Goal: Information Seeking & Learning: Learn about a topic

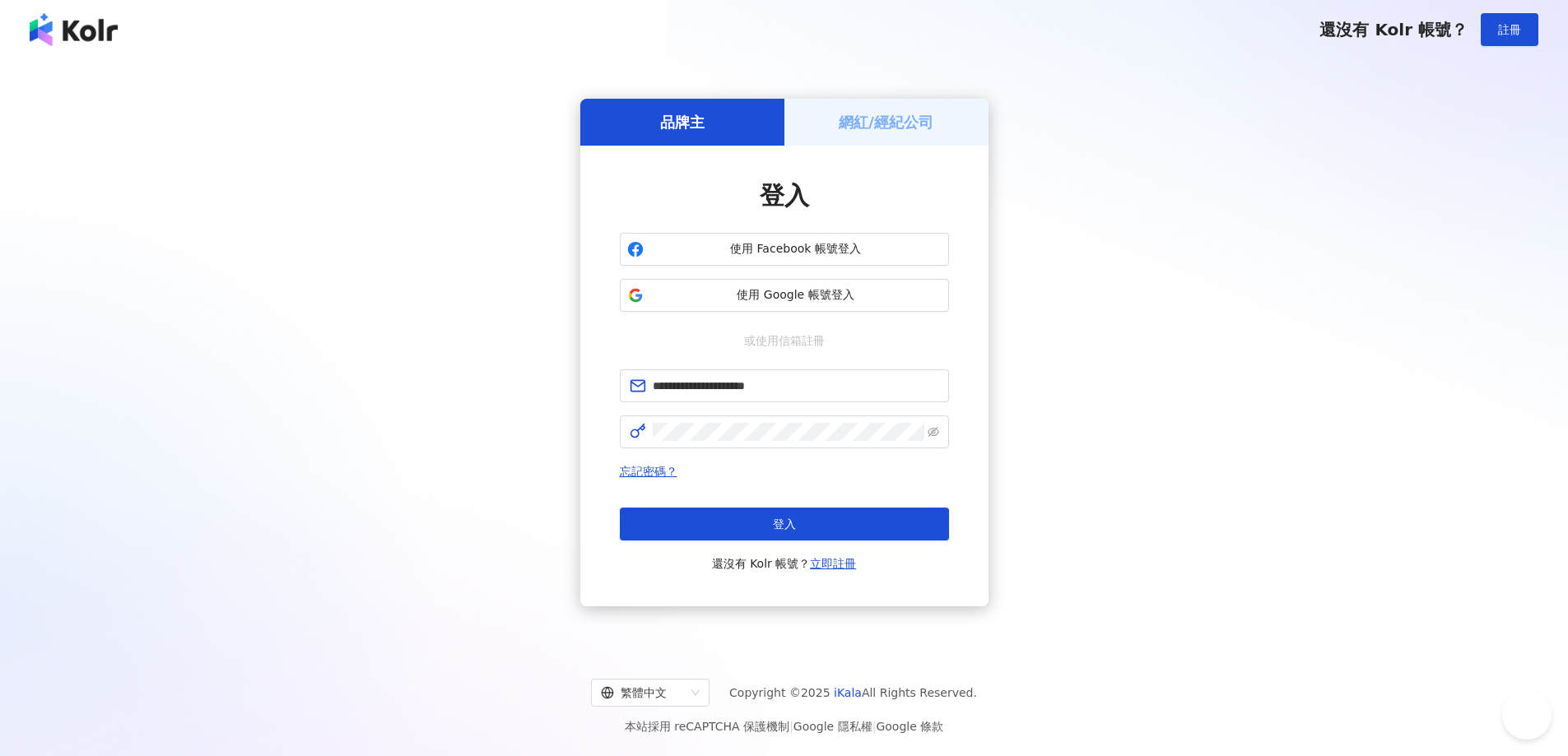
click at [800, 517] on button "登入" at bounding box center [784, 523] width 329 height 33
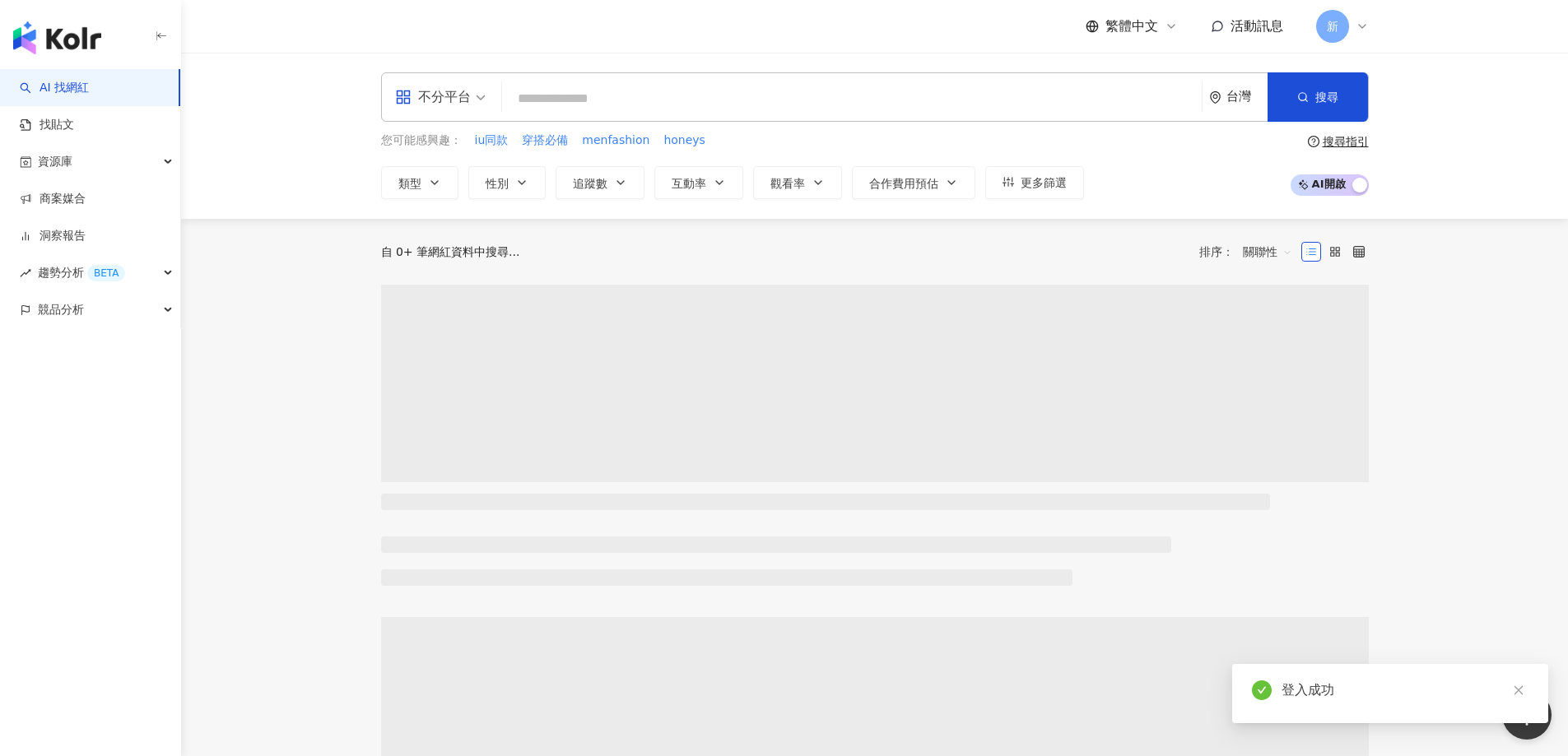
click at [472, 97] on span "不分平台" at bounding box center [440, 97] width 91 height 26
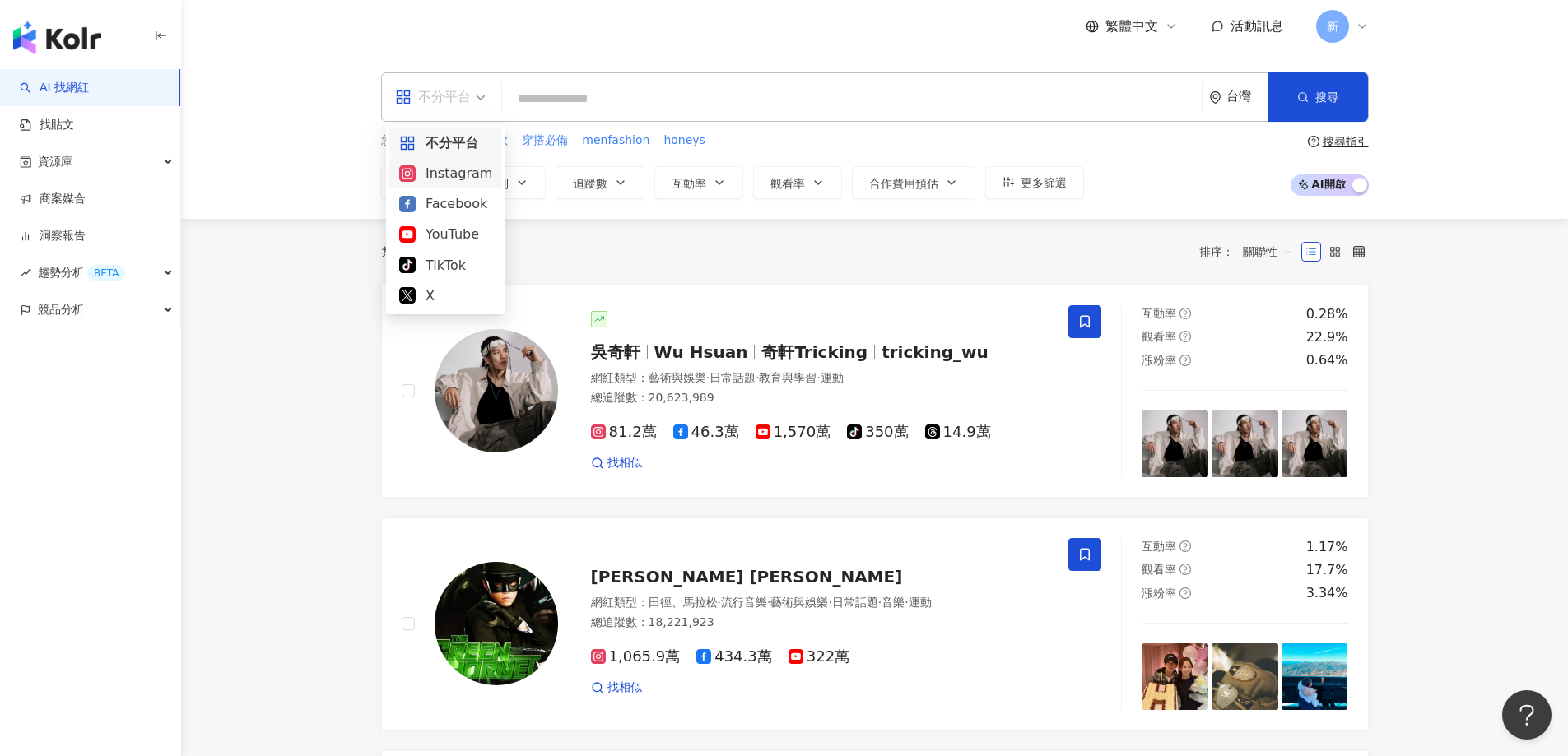
click at [446, 168] on div "Instagram" at bounding box center [446, 174] width 93 height 21
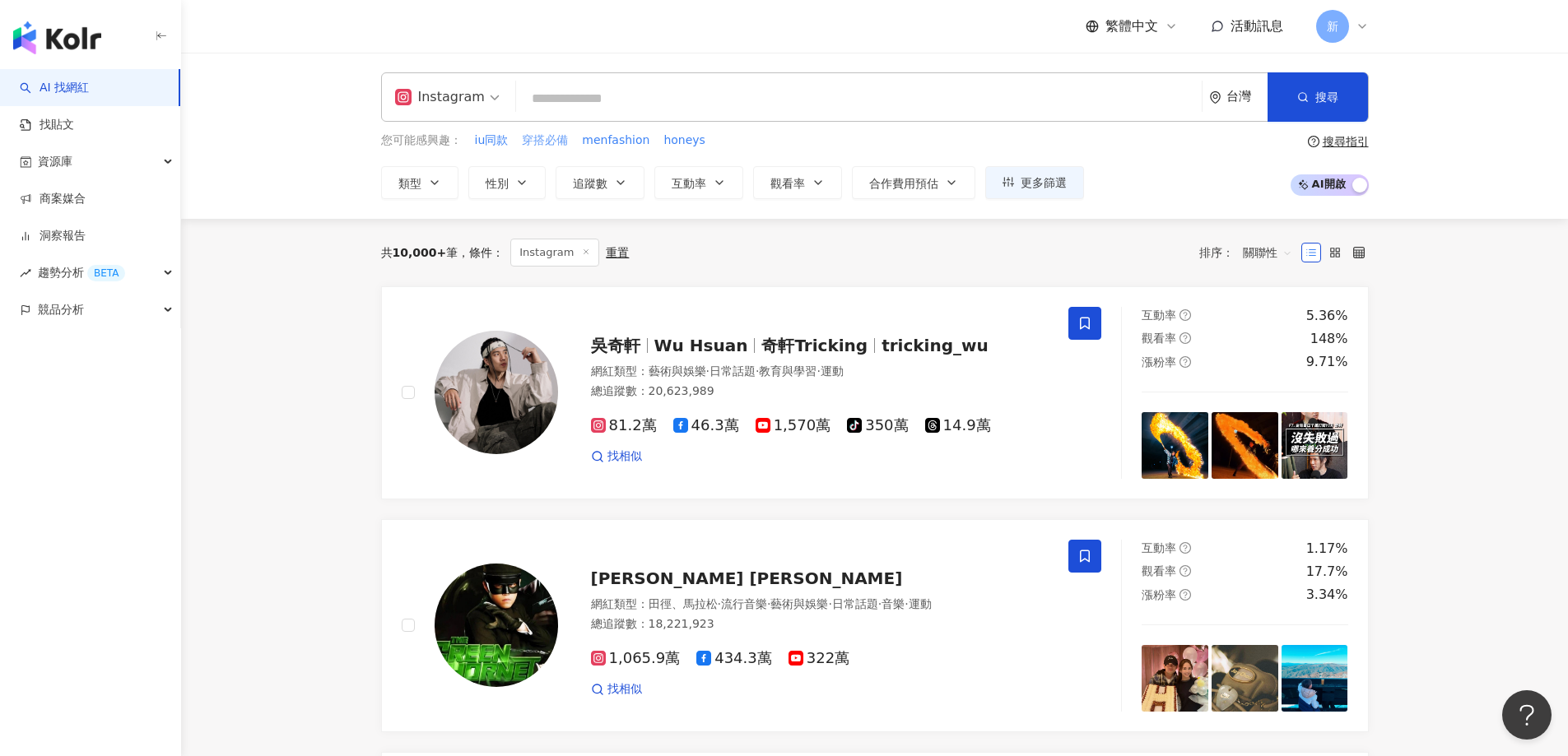
click at [556, 138] on span "穿搭必備" at bounding box center [544, 141] width 46 height 17
type input "****"
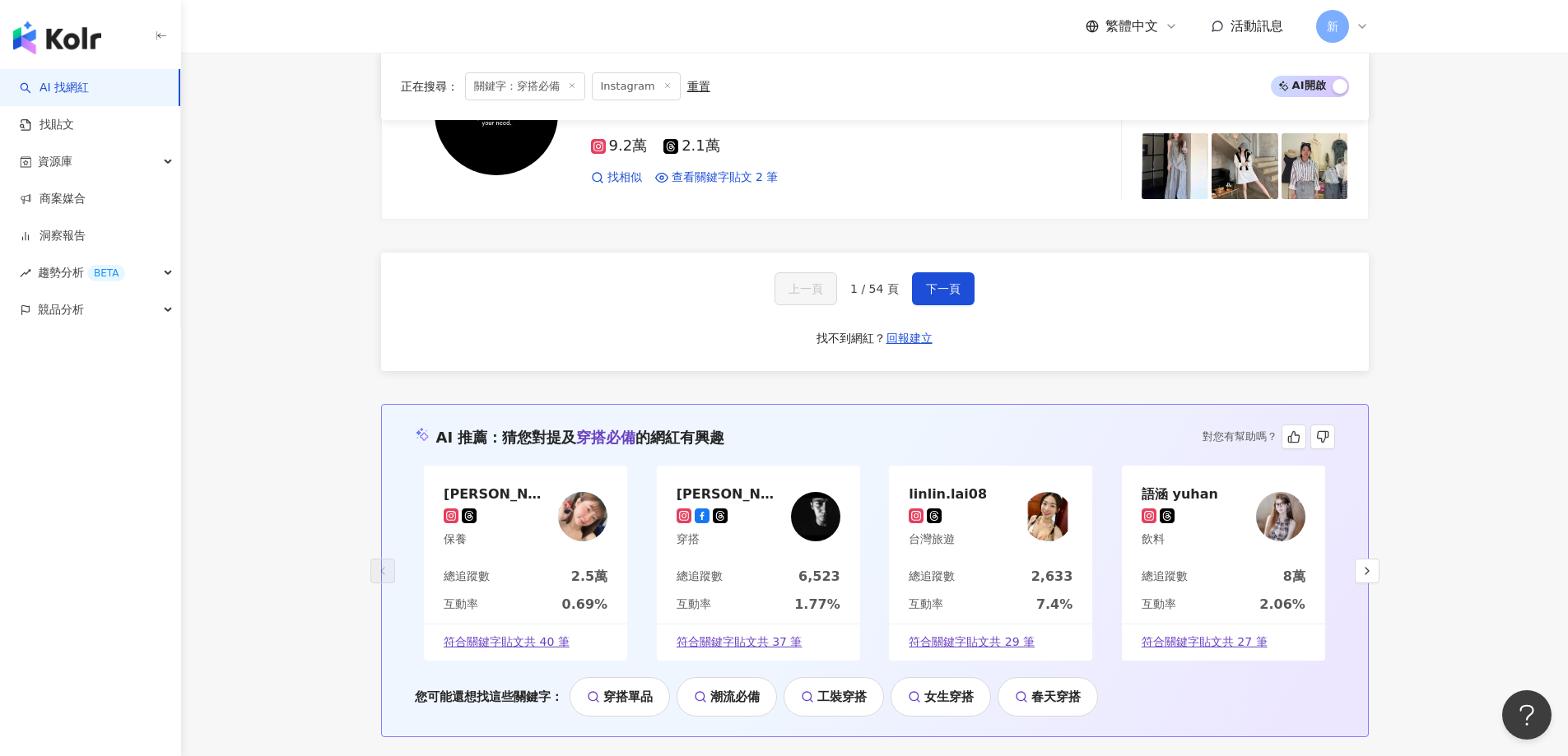
scroll to position [2783, 0]
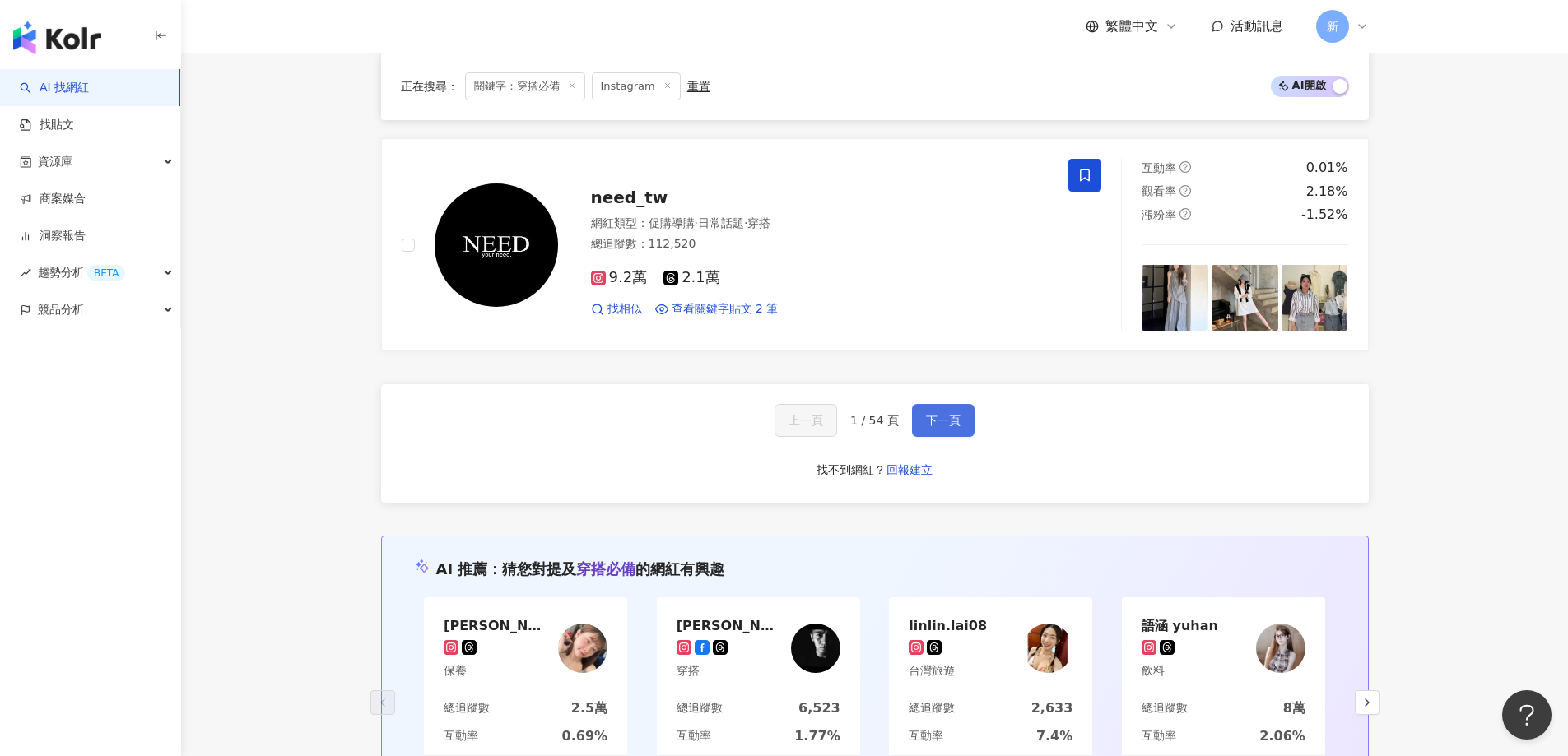
click at [930, 414] on span "下一頁" at bounding box center [943, 420] width 35 height 13
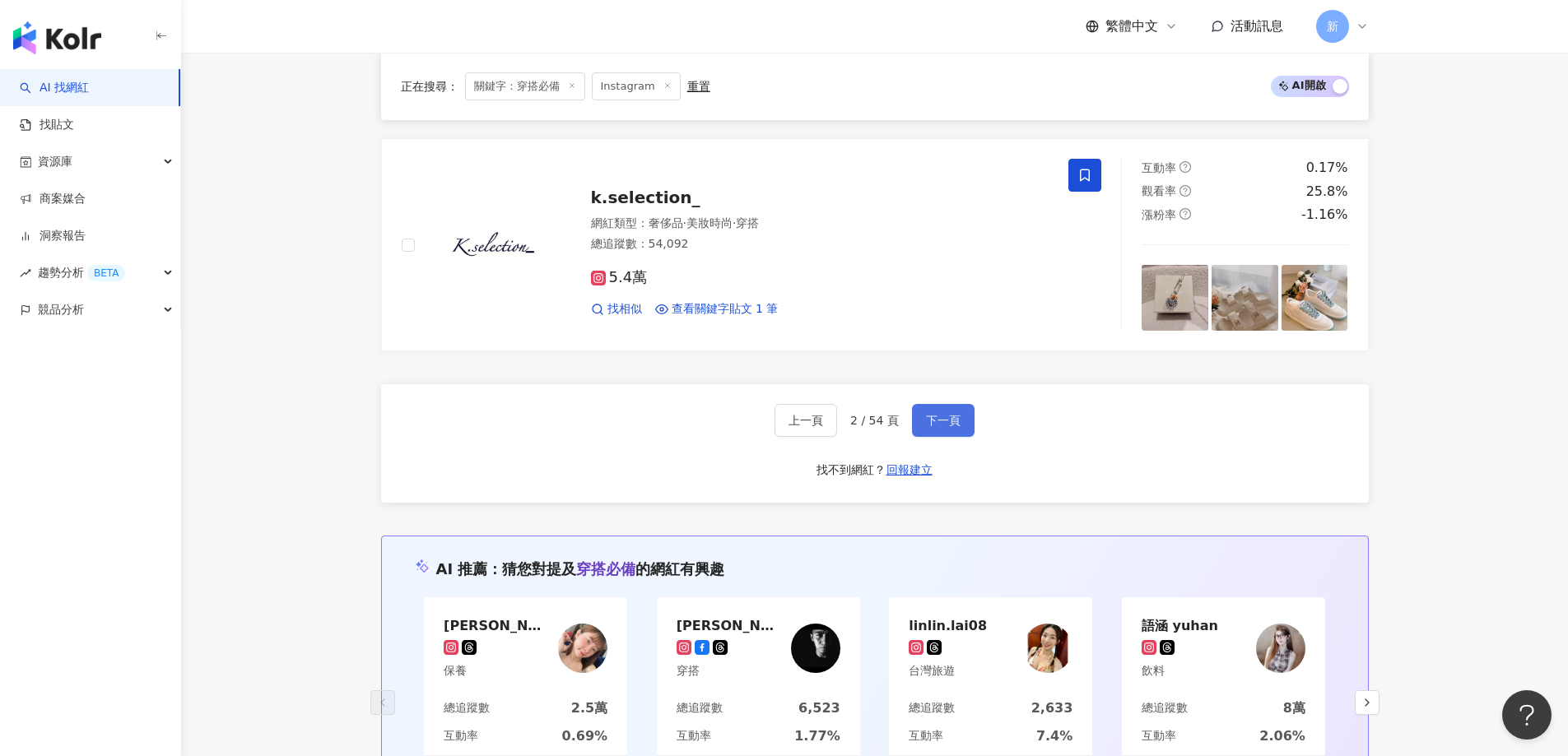
click at [947, 423] on span "下一頁" at bounding box center [943, 420] width 35 height 13
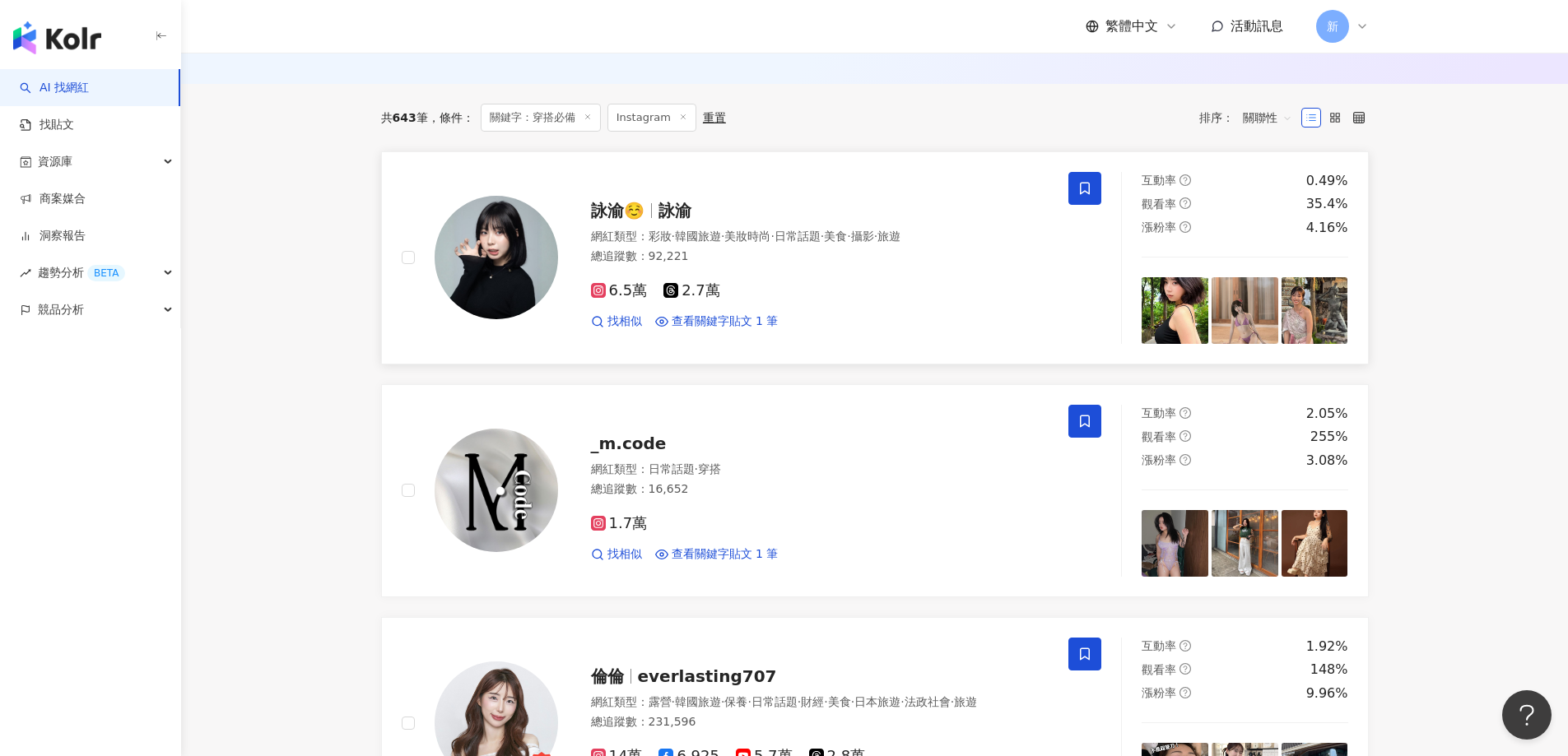
scroll to position [0, 0]
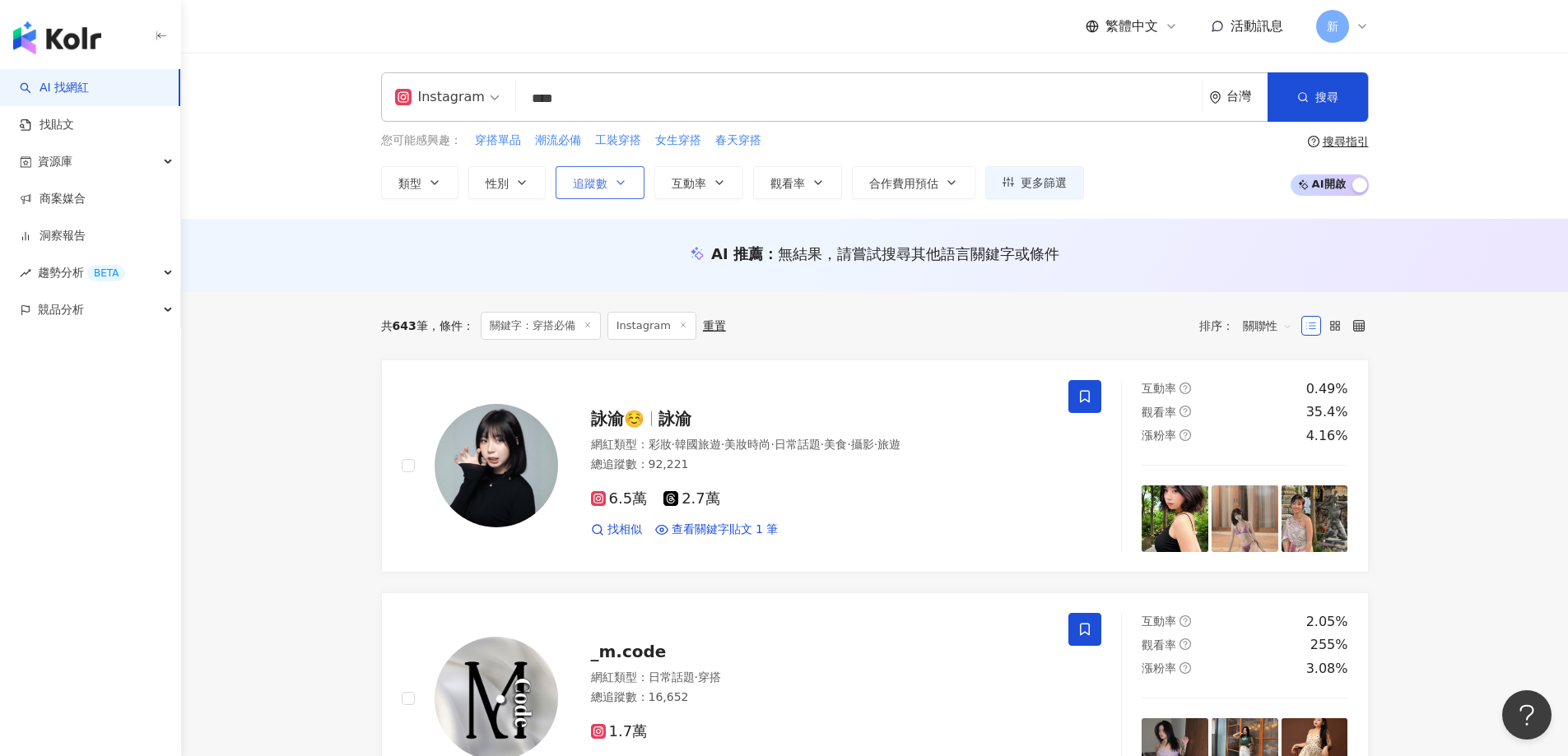
click at [583, 177] on span "追蹤數" at bounding box center [590, 184] width 35 height 13
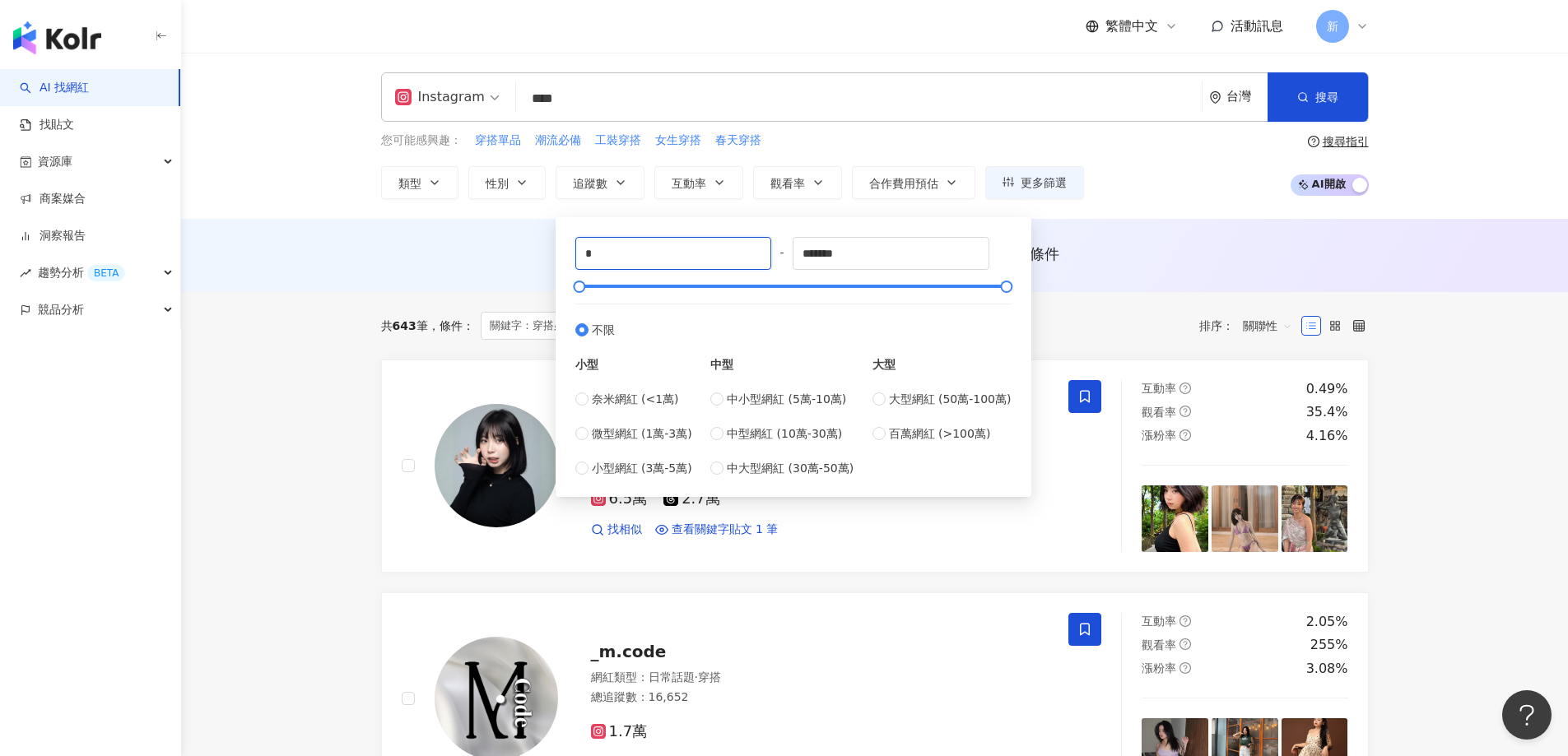
drag, startPoint x: 616, startPoint y: 257, endPoint x: 502, endPoint y: 251, distance: 114.2
type input "*"
type input "*****"
click at [477, 250] on div "AI 推薦 ： 無結果，請嘗試搜尋其他語言關鍵字或條件" at bounding box center [875, 254] width 988 height 21
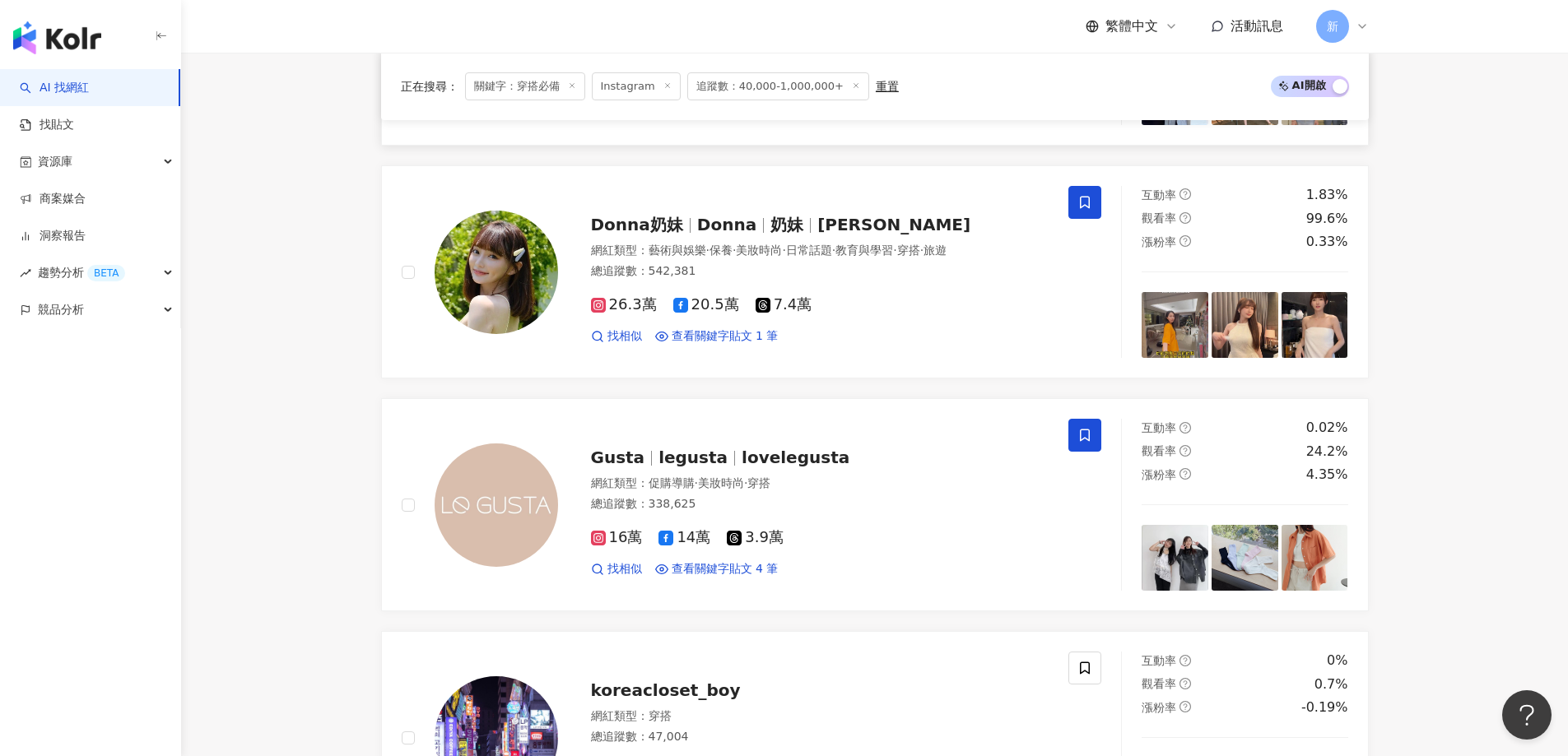
scroll to position [3023, 0]
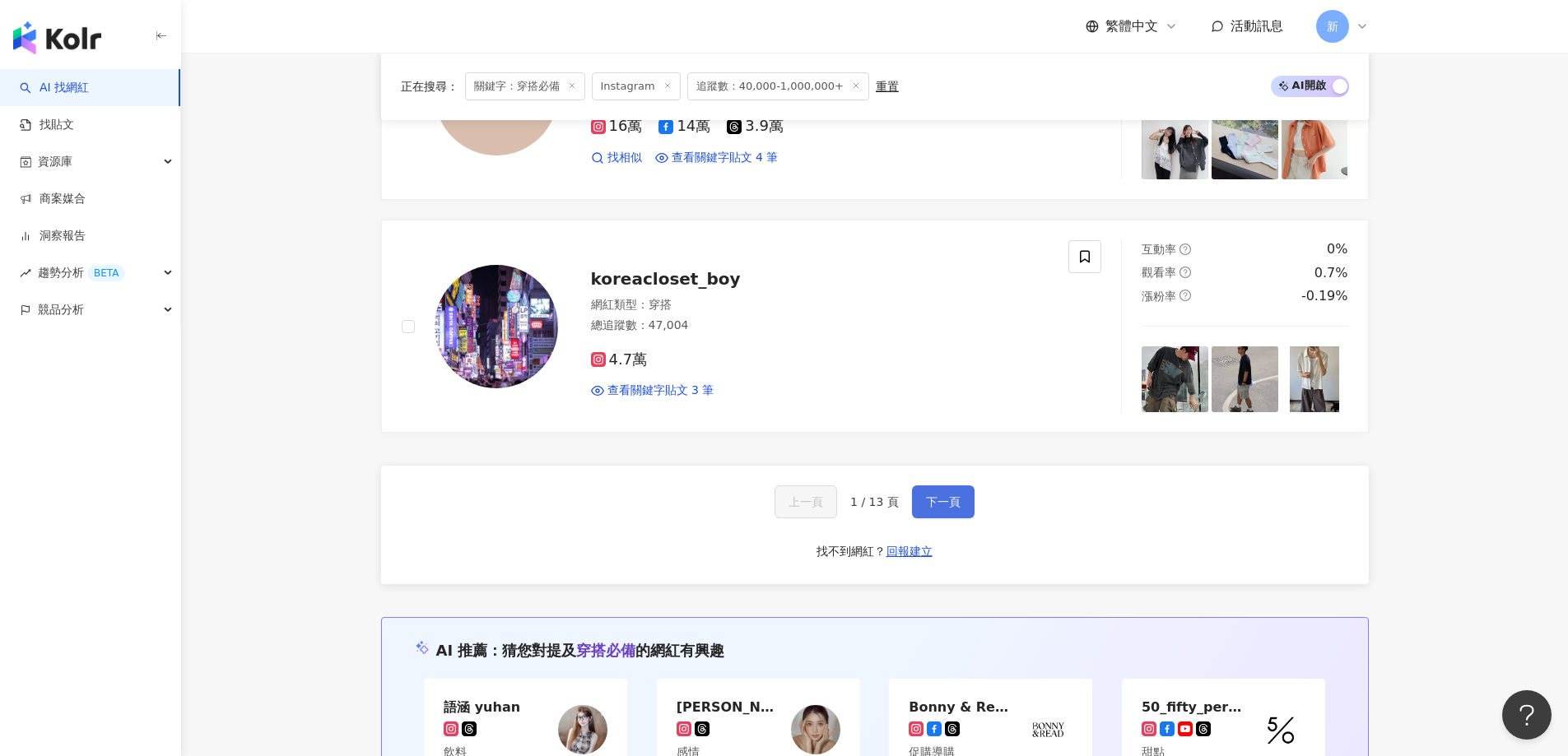
click at [940, 499] on span "下一頁" at bounding box center [943, 502] width 35 height 13
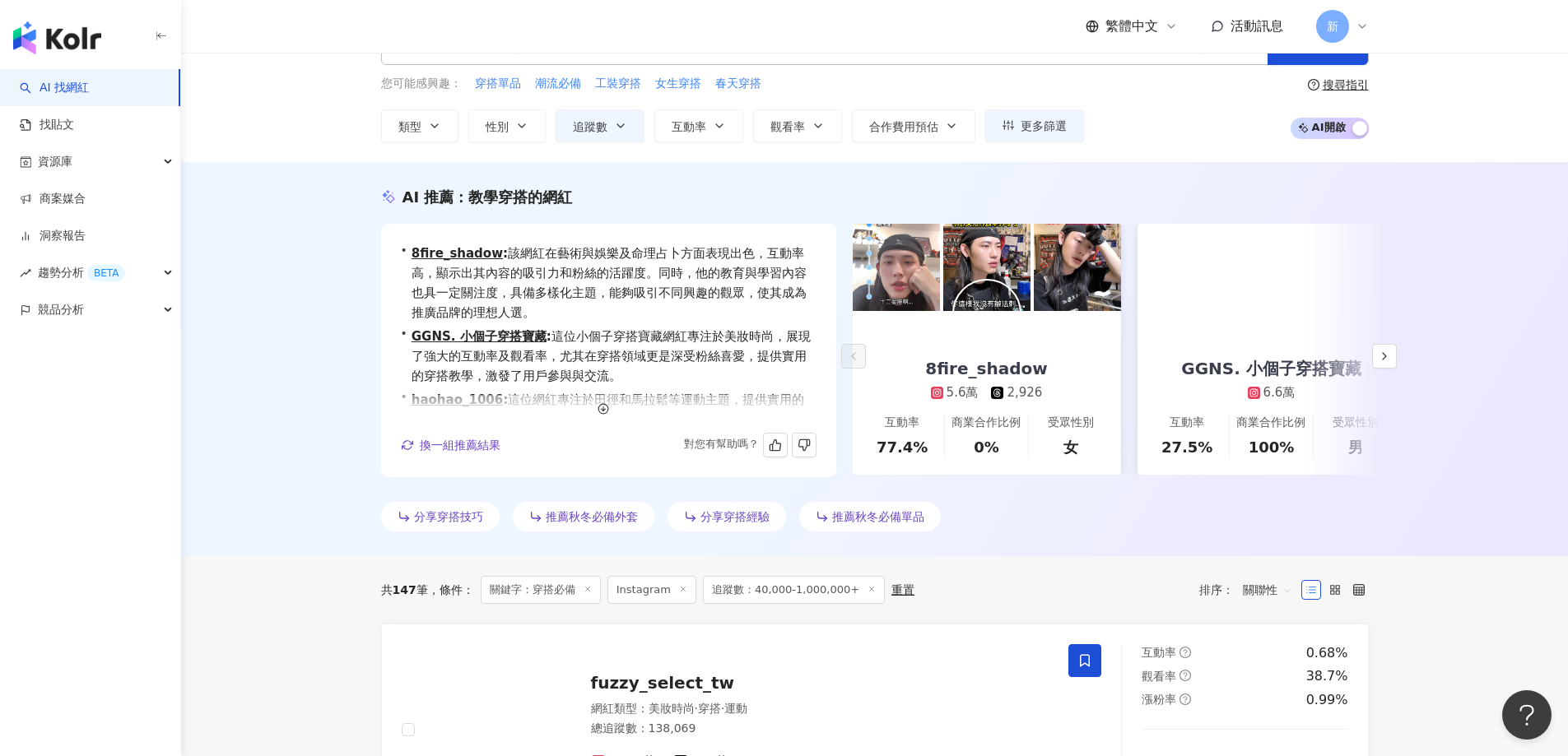
scroll to position [0, 0]
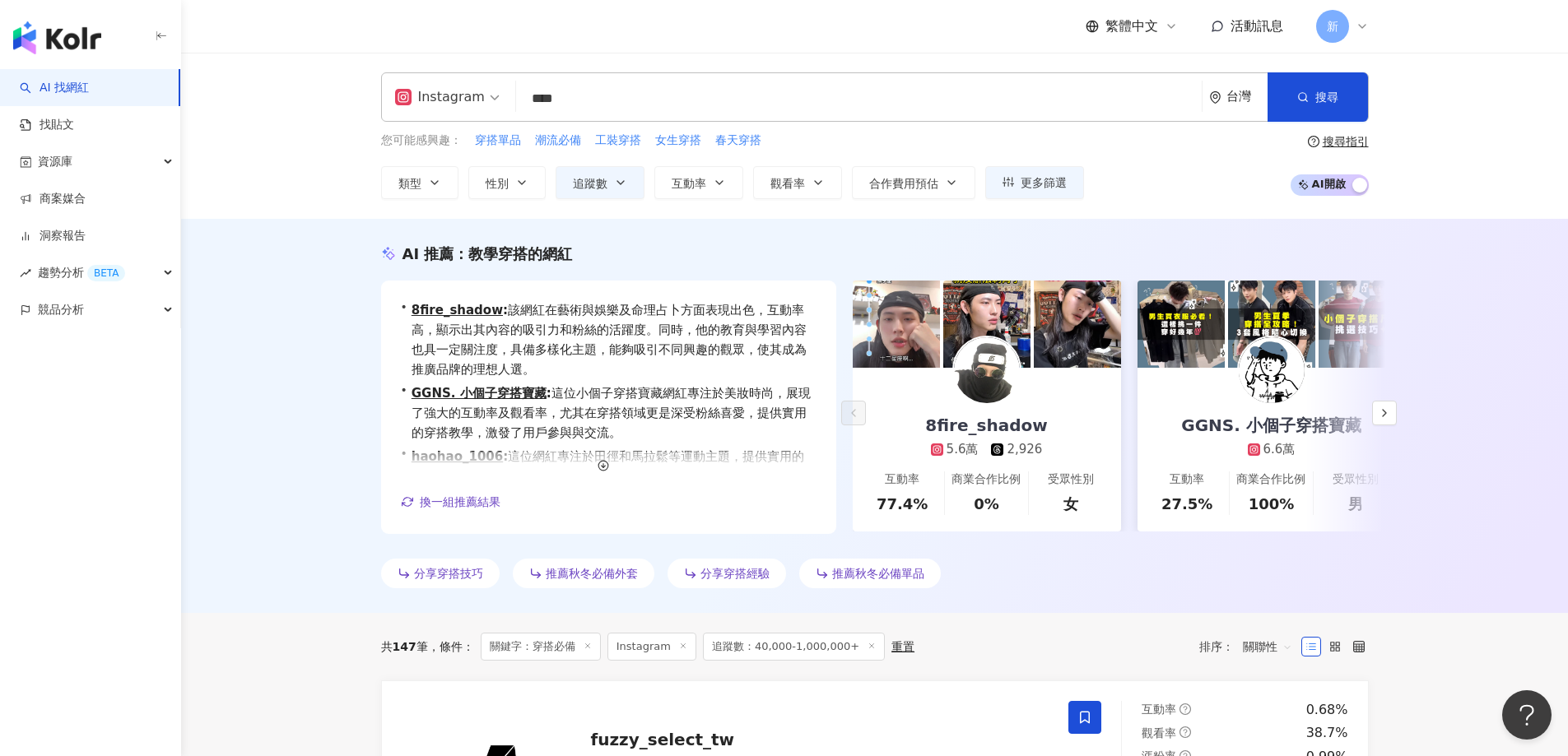
drag, startPoint x: 540, startPoint y: 89, endPoint x: 423, endPoint y: 62, distance: 120.1
click at [430, 64] on div "Instagram **** 台灣 搜尋 keyword 搜尋名稱、敘述、貼文含有關鍵字 “ 穿搭必備 ” 的網紅 您可能感興趣： 穿搭單品 潮流必備 工裝穿…" at bounding box center [875, 135] width 1387 height 166
type input "*"
click at [1339, 99] on button "搜尋" at bounding box center [1317, 97] width 100 height 50
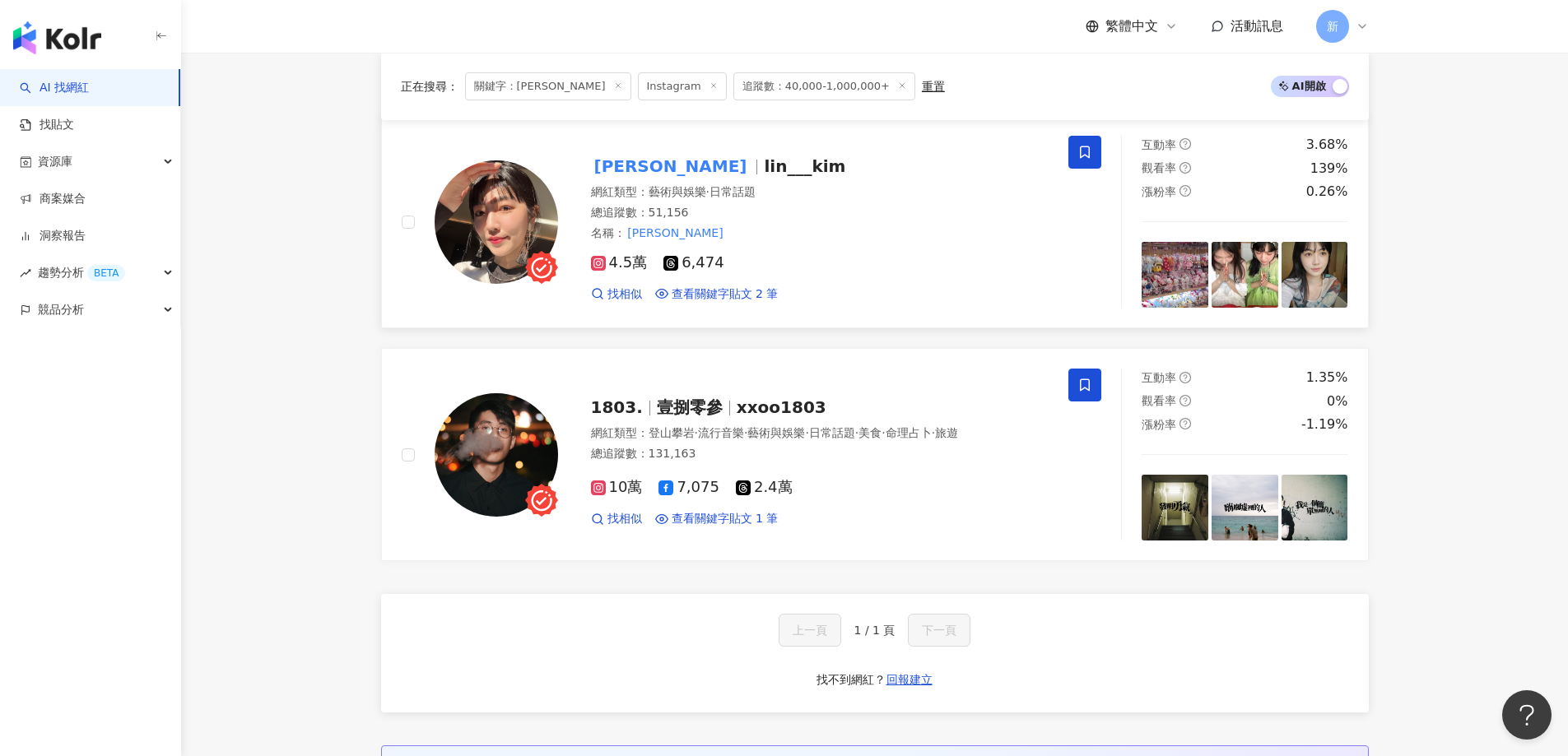
scroll to position [247, 0]
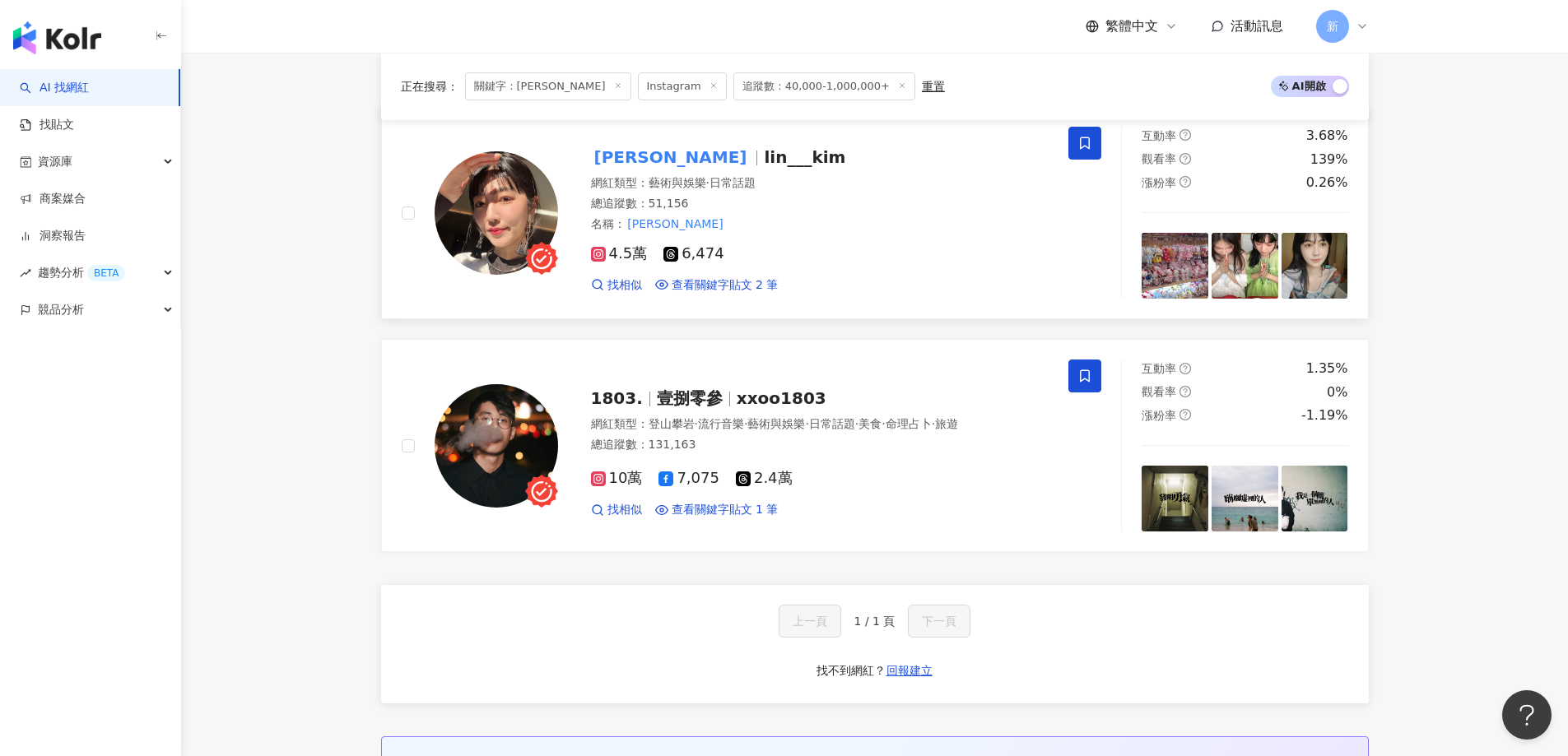
click at [876, 245] on div "4.5萬 6,474" at bounding box center [820, 253] width 459 height 18
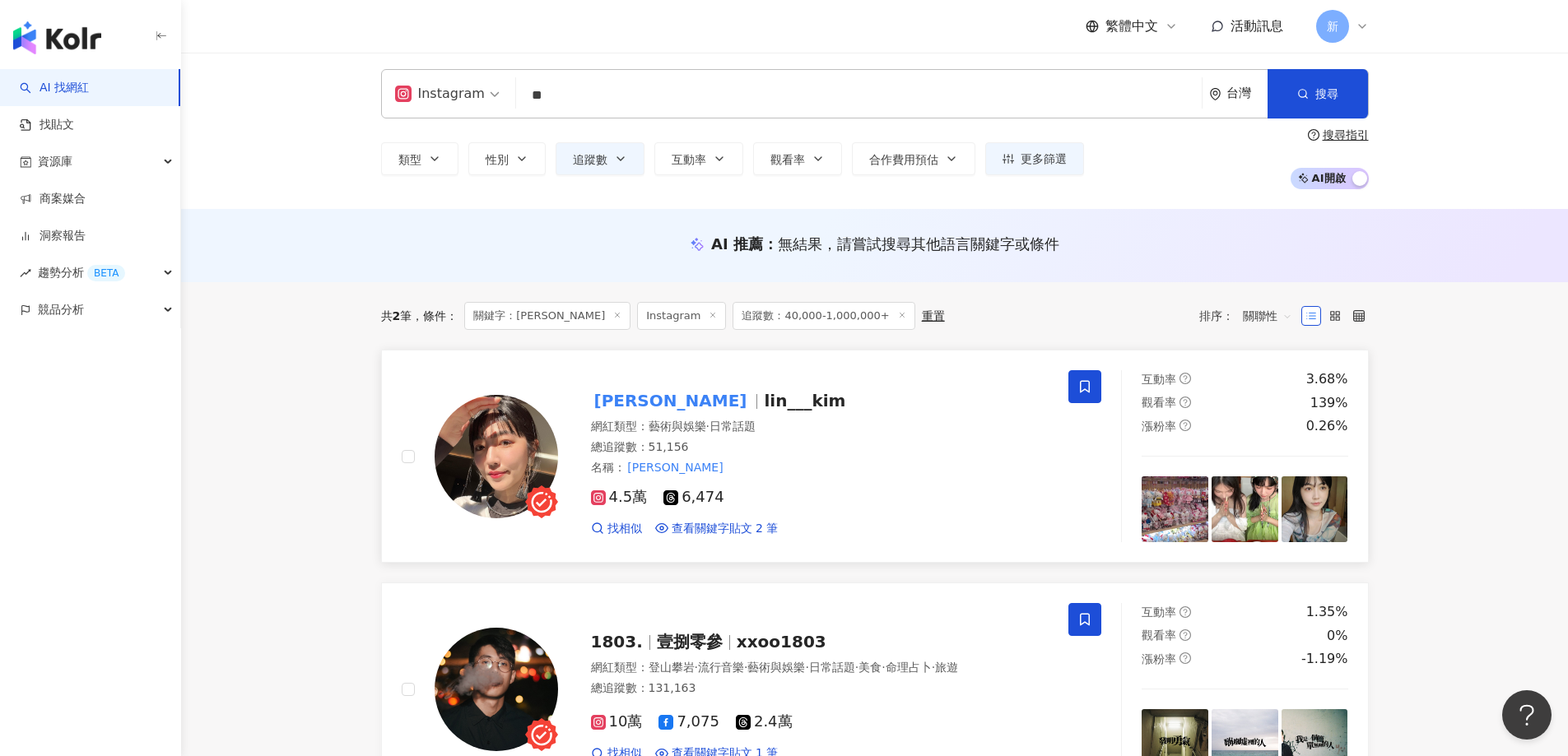
scroll to position [0, 0]
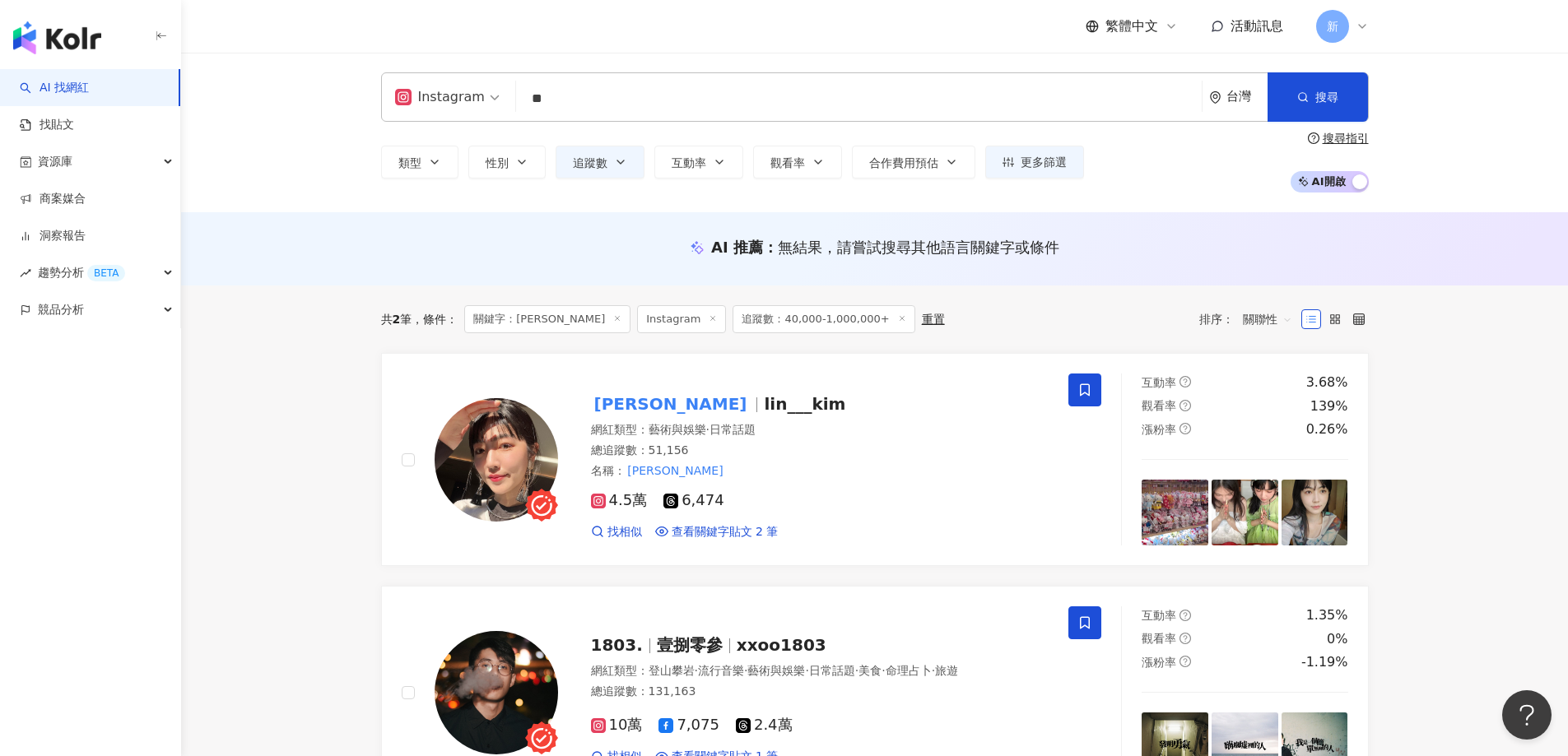
click at [581, 106] on input "**" at bounding box center [859, 98] width 673 height 31
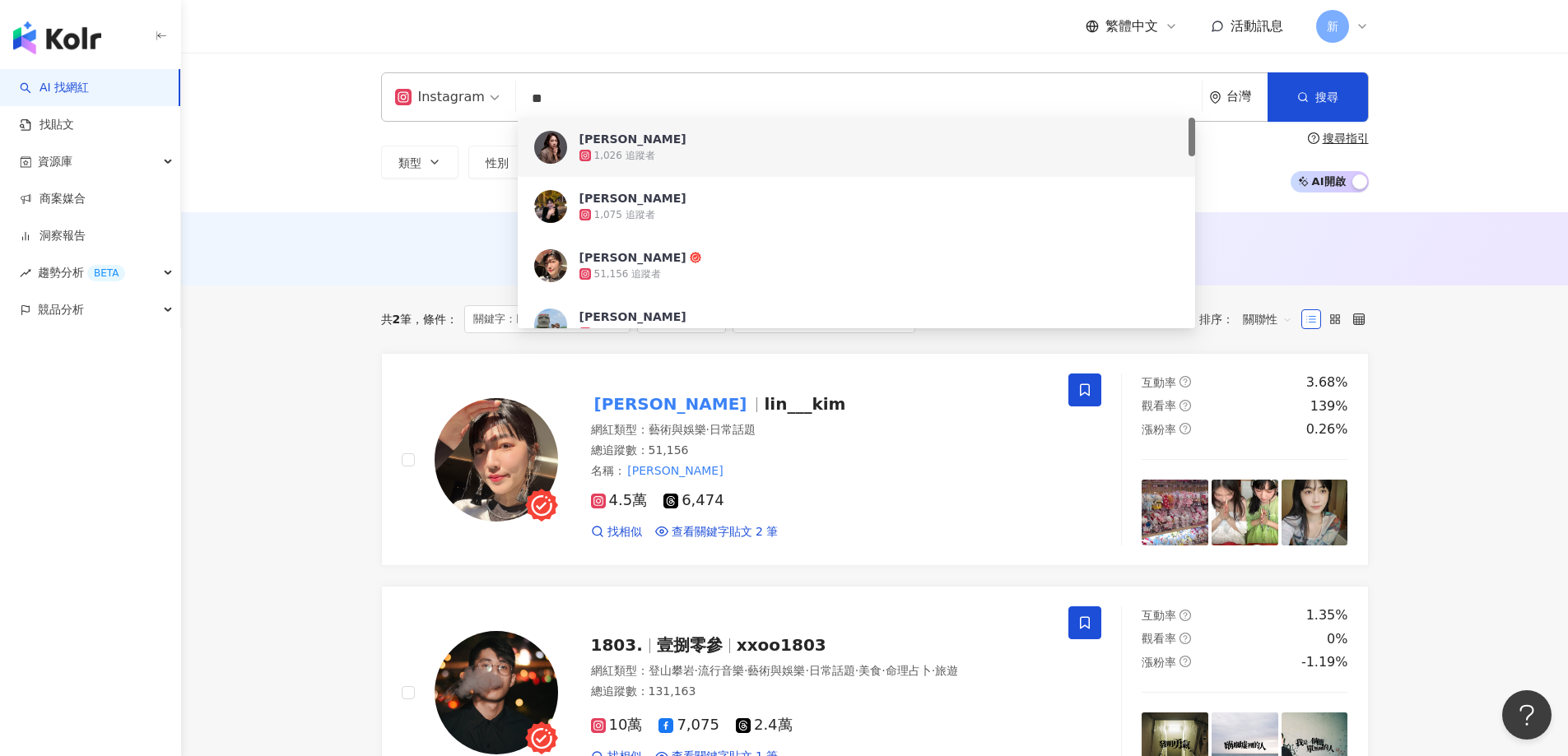
drag, startPoint x: 574, startPoint y: 104, endPoint x: 500, endPoint y: 96, distance: 74.4
click at [501, 96] on div "Instagram ** 台灣 搜尋 24b4f72a-ca4e-4631-9646-f5bcdd5684e9 1ede1eae-ca1c-4704-acd0…" at bounding box center [875, 97] width 988 height 50
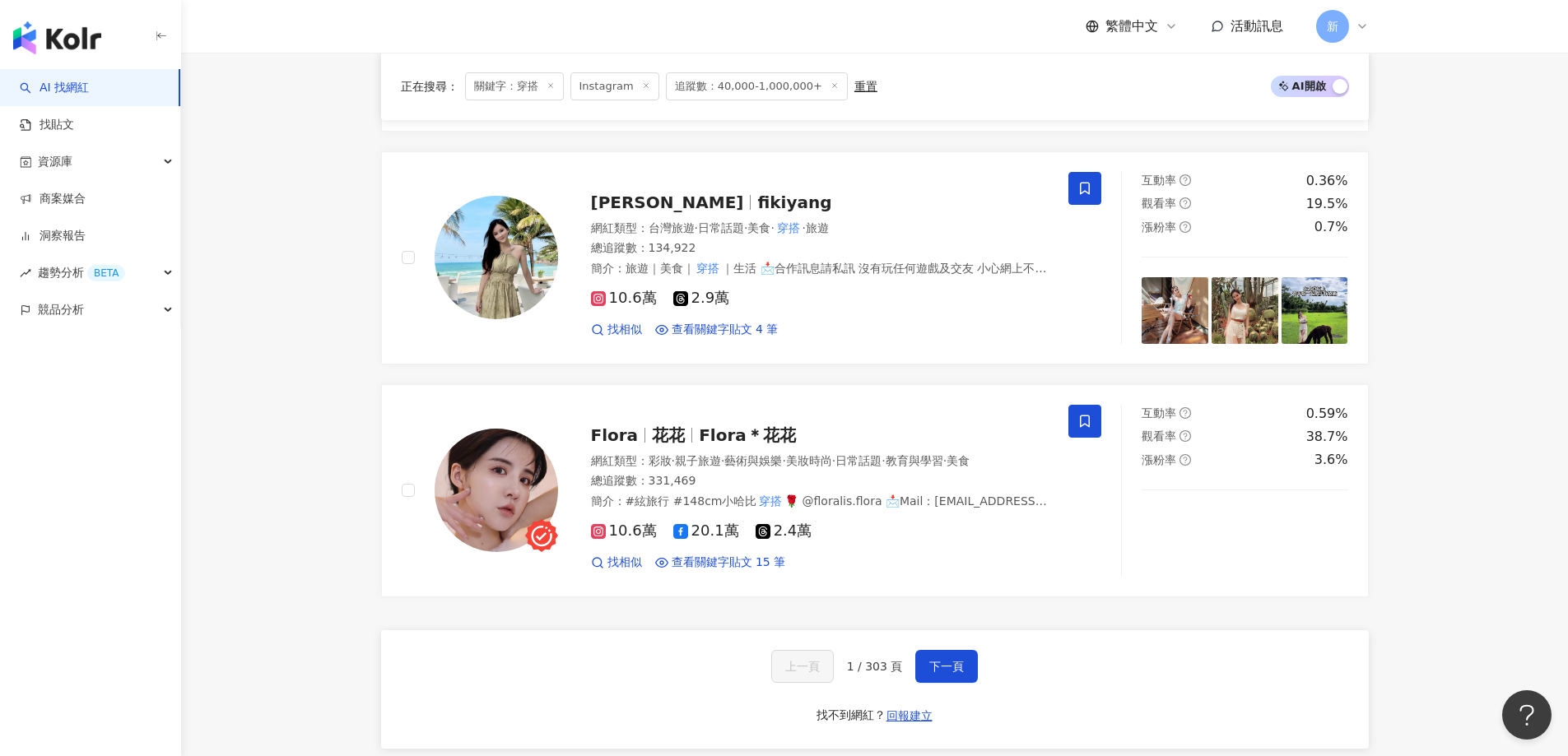
scroll to position [2551, 0]
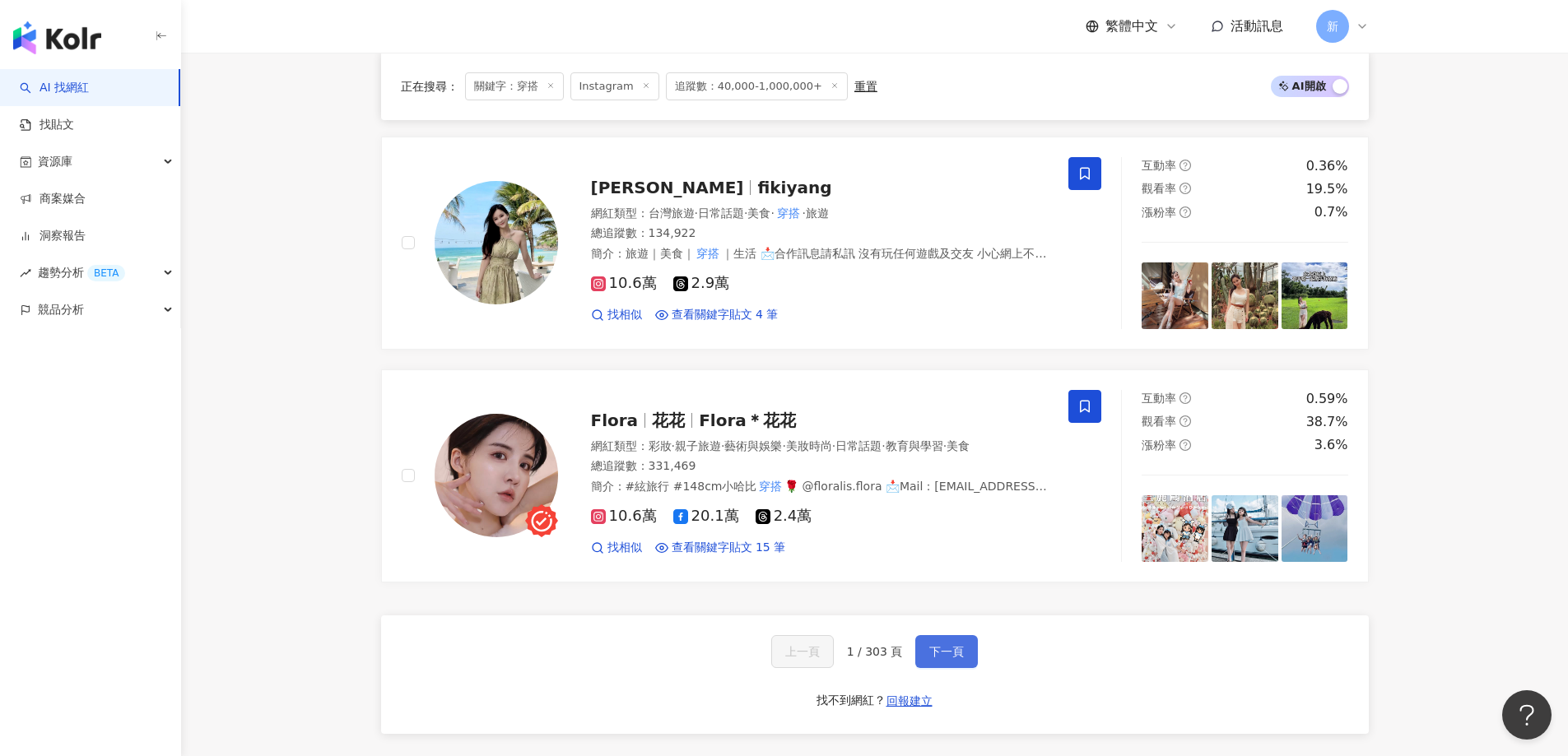
type input "**"
click at [942, 656] on span "下一頁" at bounding box center [947, 652] width 35 height 13
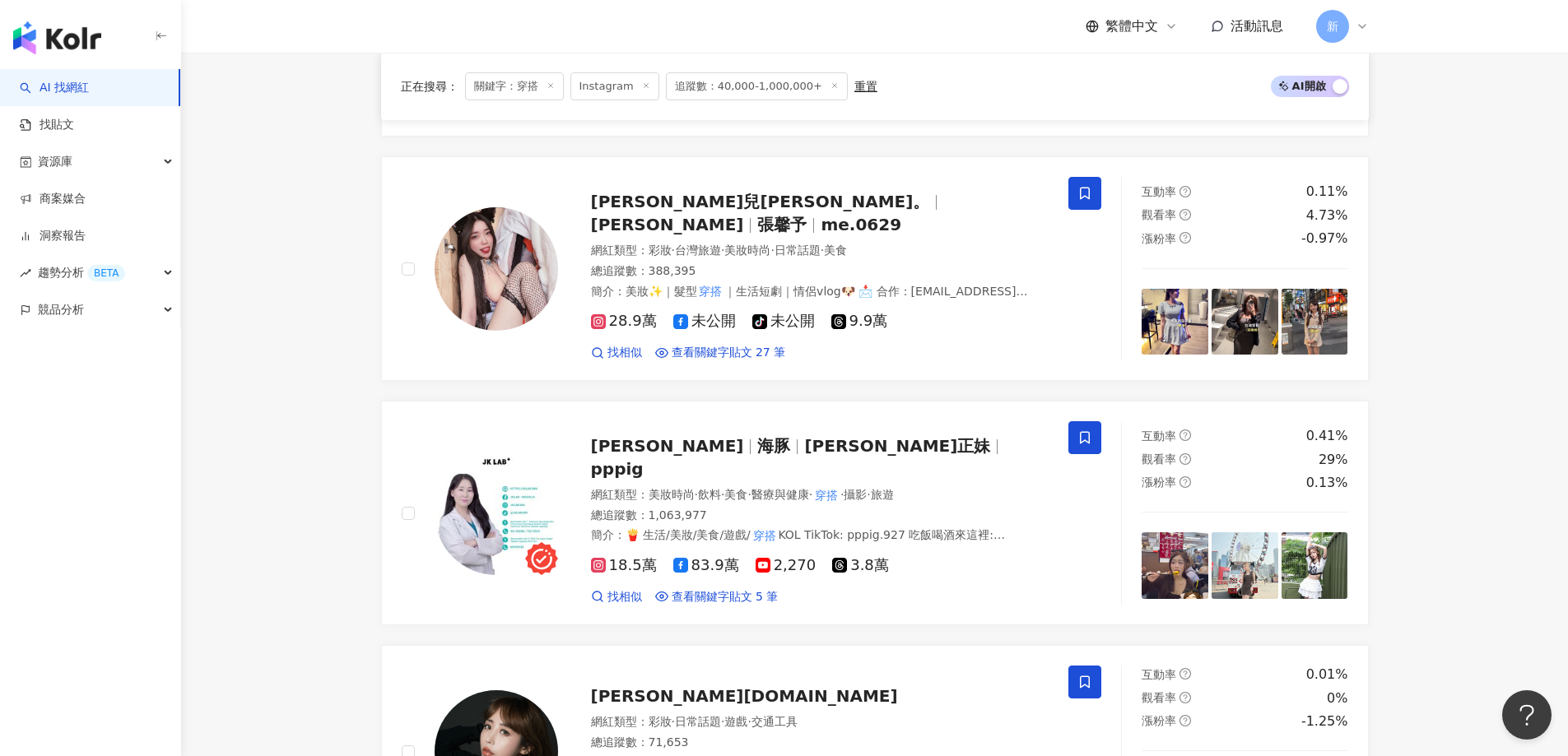
scroll to position [2715, 0]
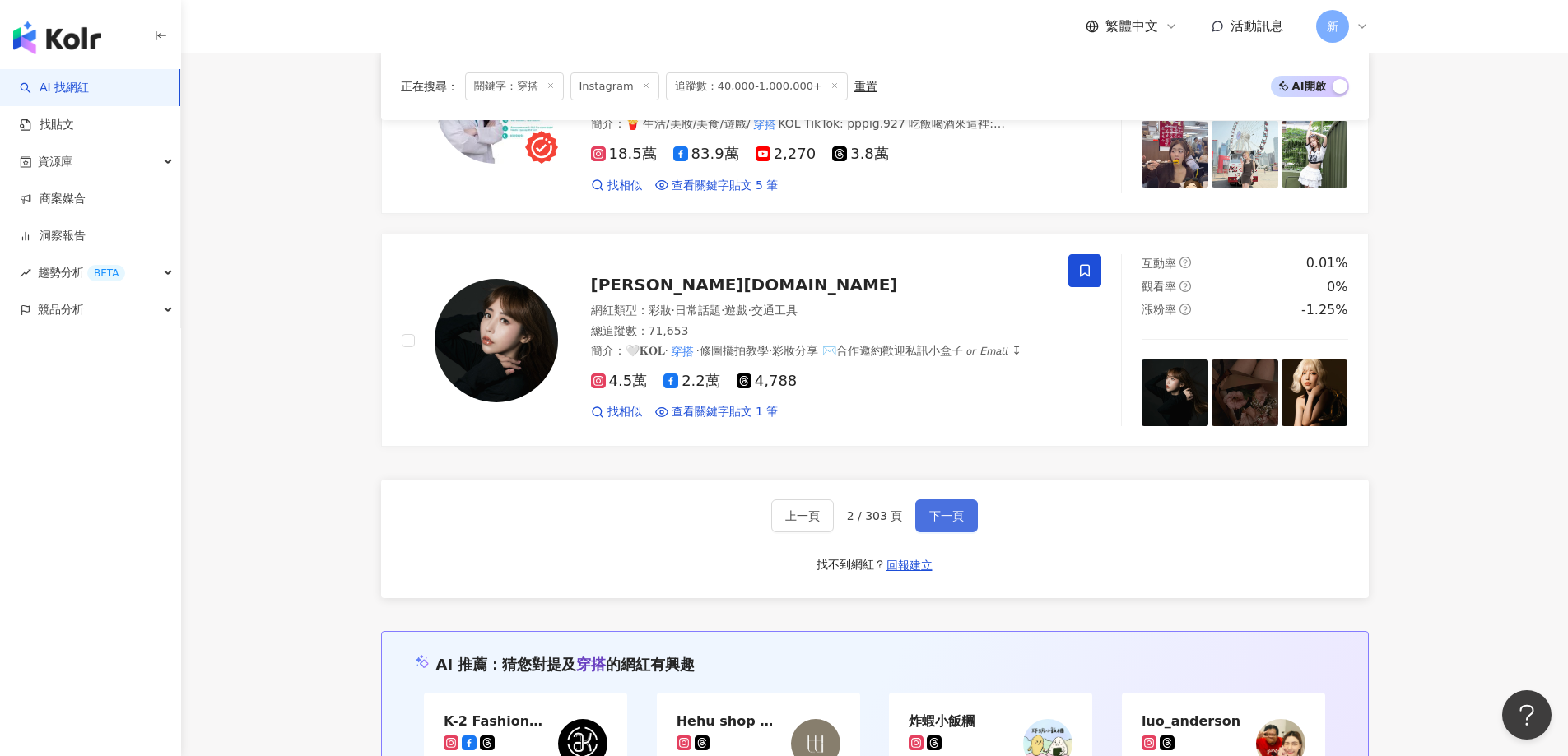
click at [970, 500] on button "下一頁" at bounding box center [947, 516] width 63 height 33
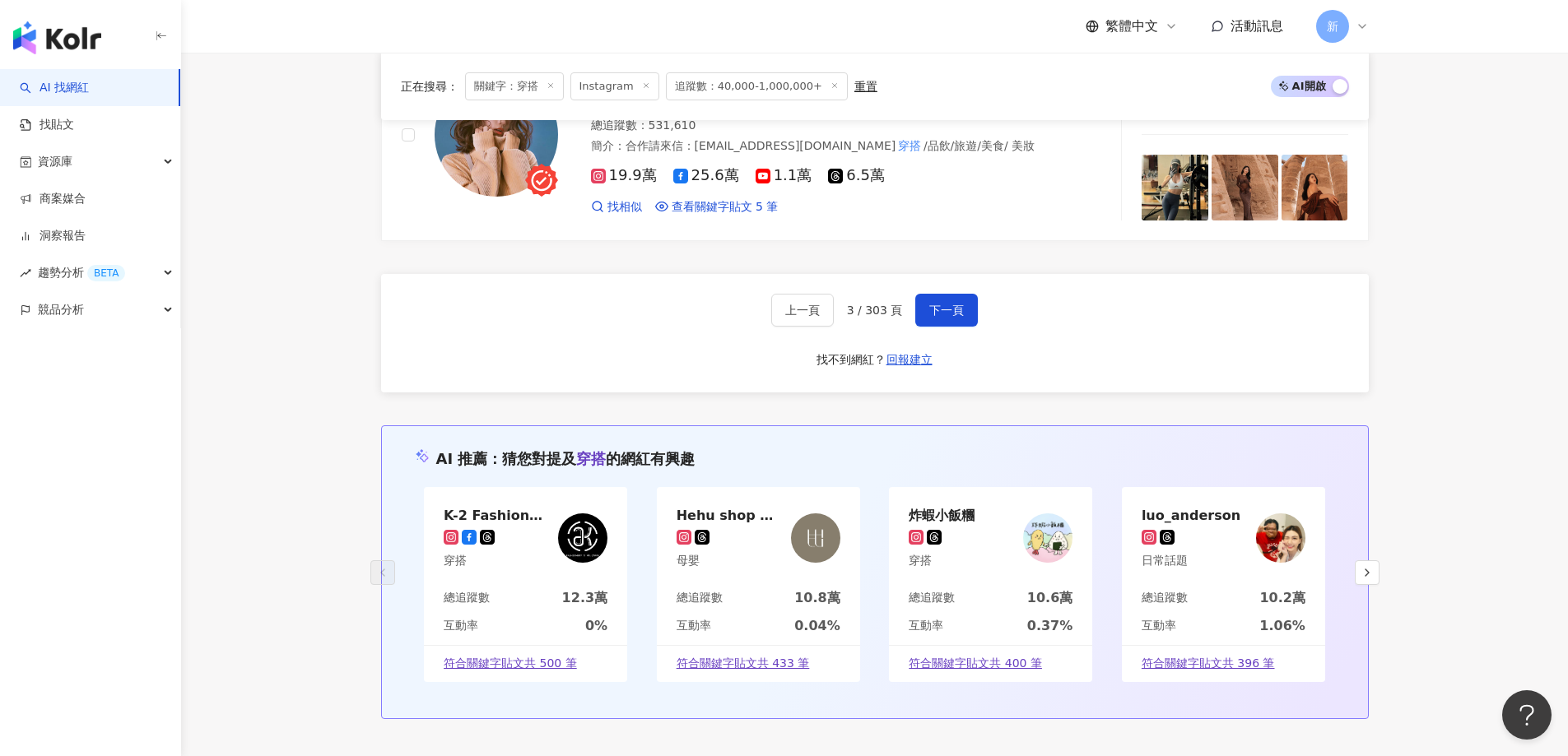
scroll to position [3045, 0]
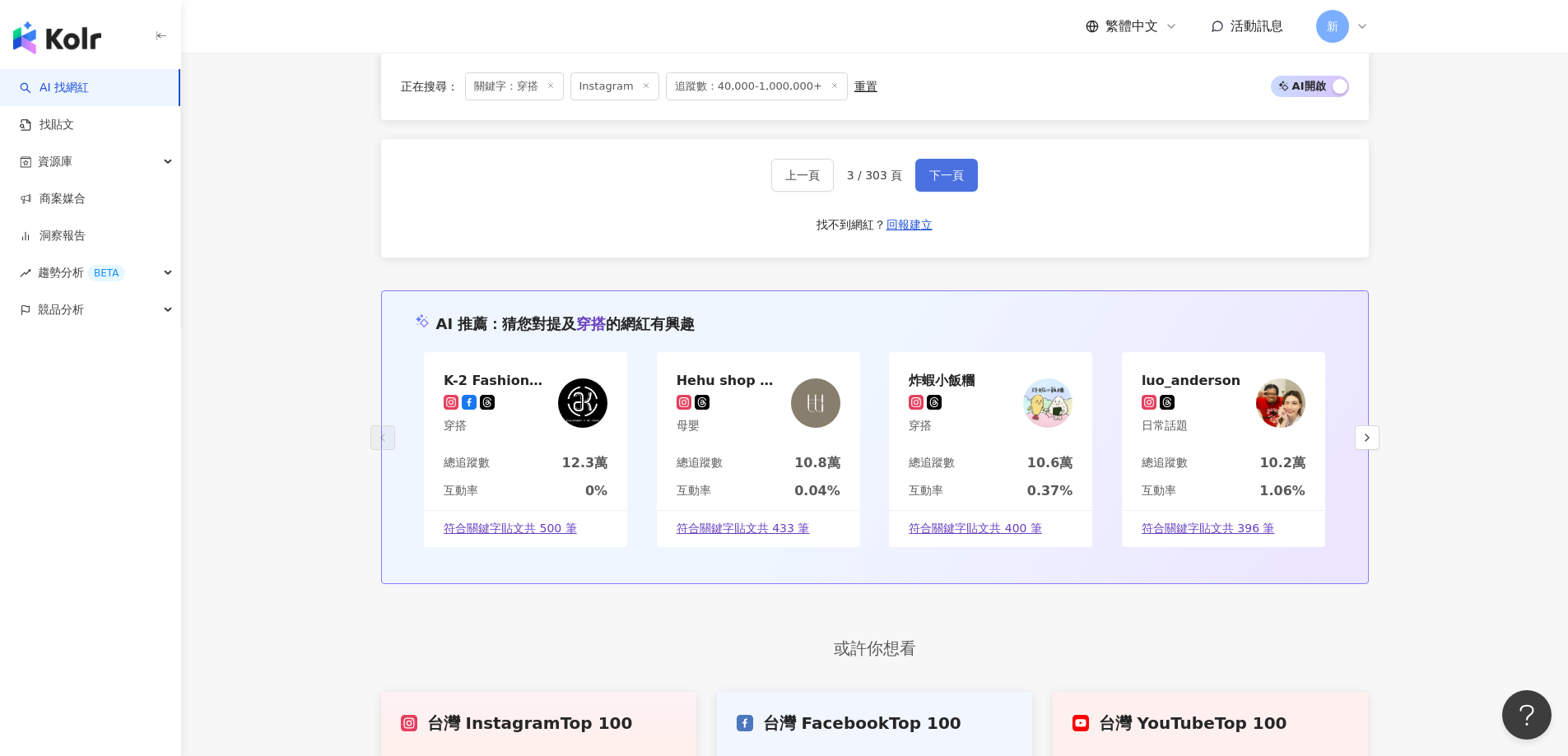
click at [930, 169] on span "下一頁" at bounding box center [947, 175] width 35 height 13
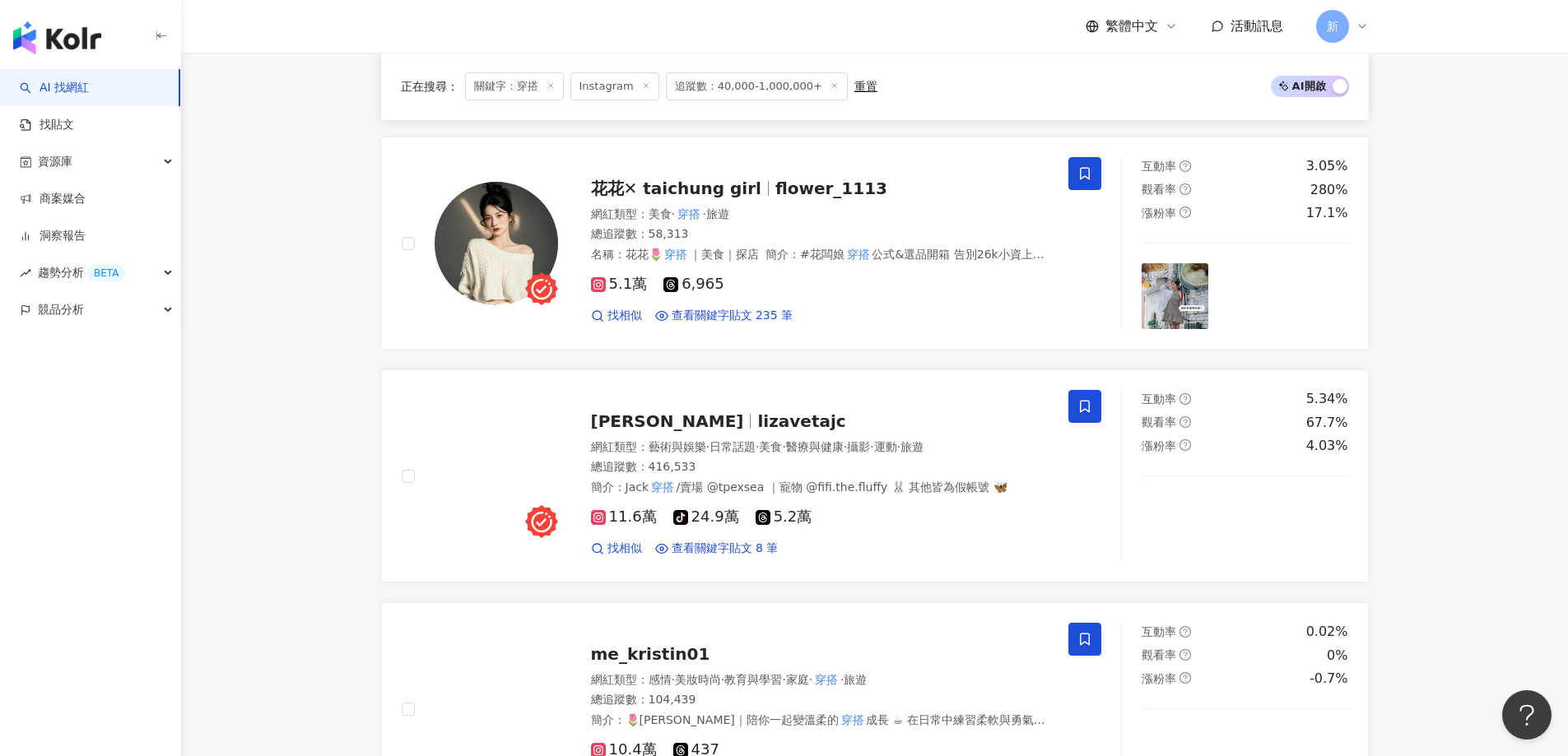
scroll to position [487, 0]
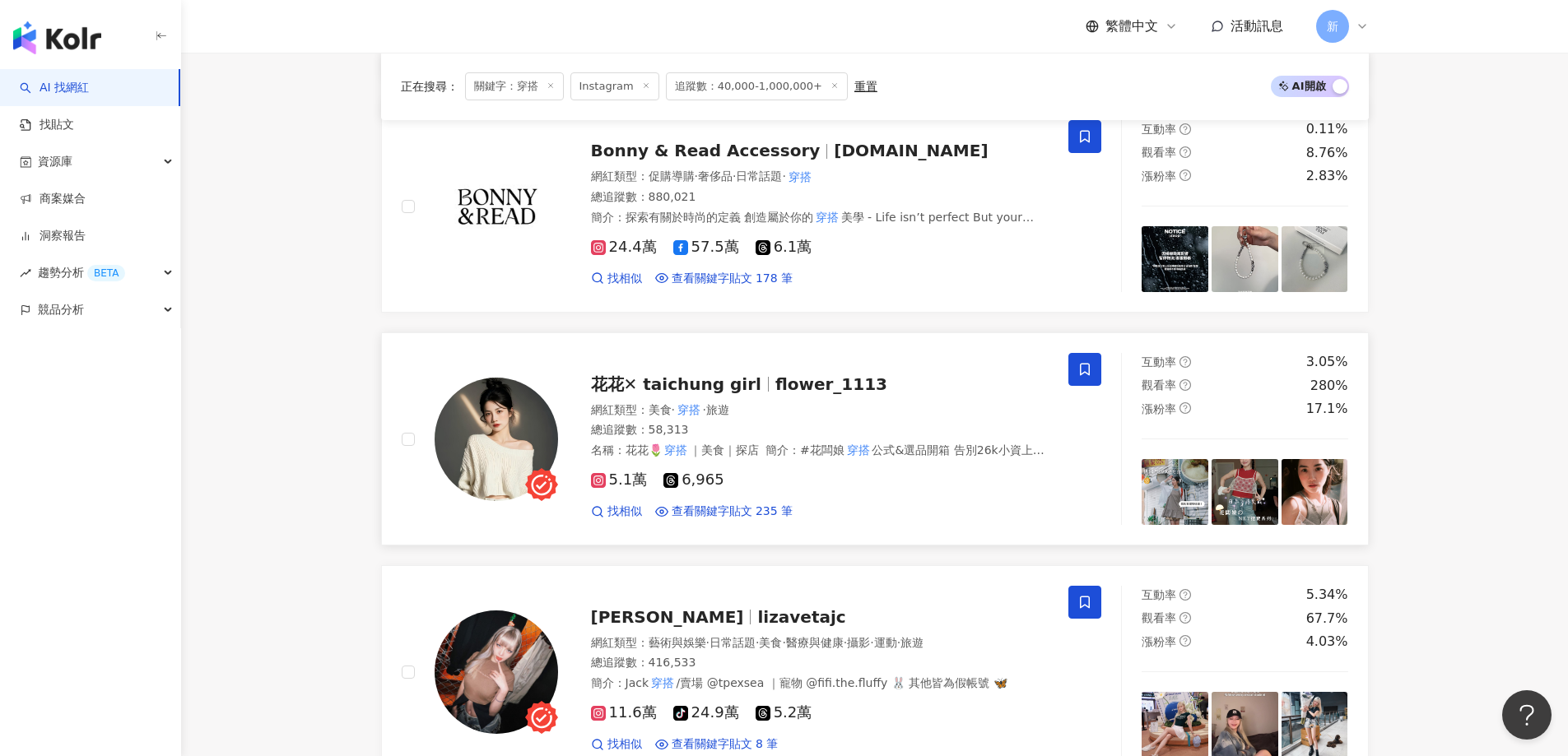
click at [933, 405] on div "網紅類型 ： 美食 · 穿搭 · 旅遊" at bounding box center [820, 411] width 459 height 17
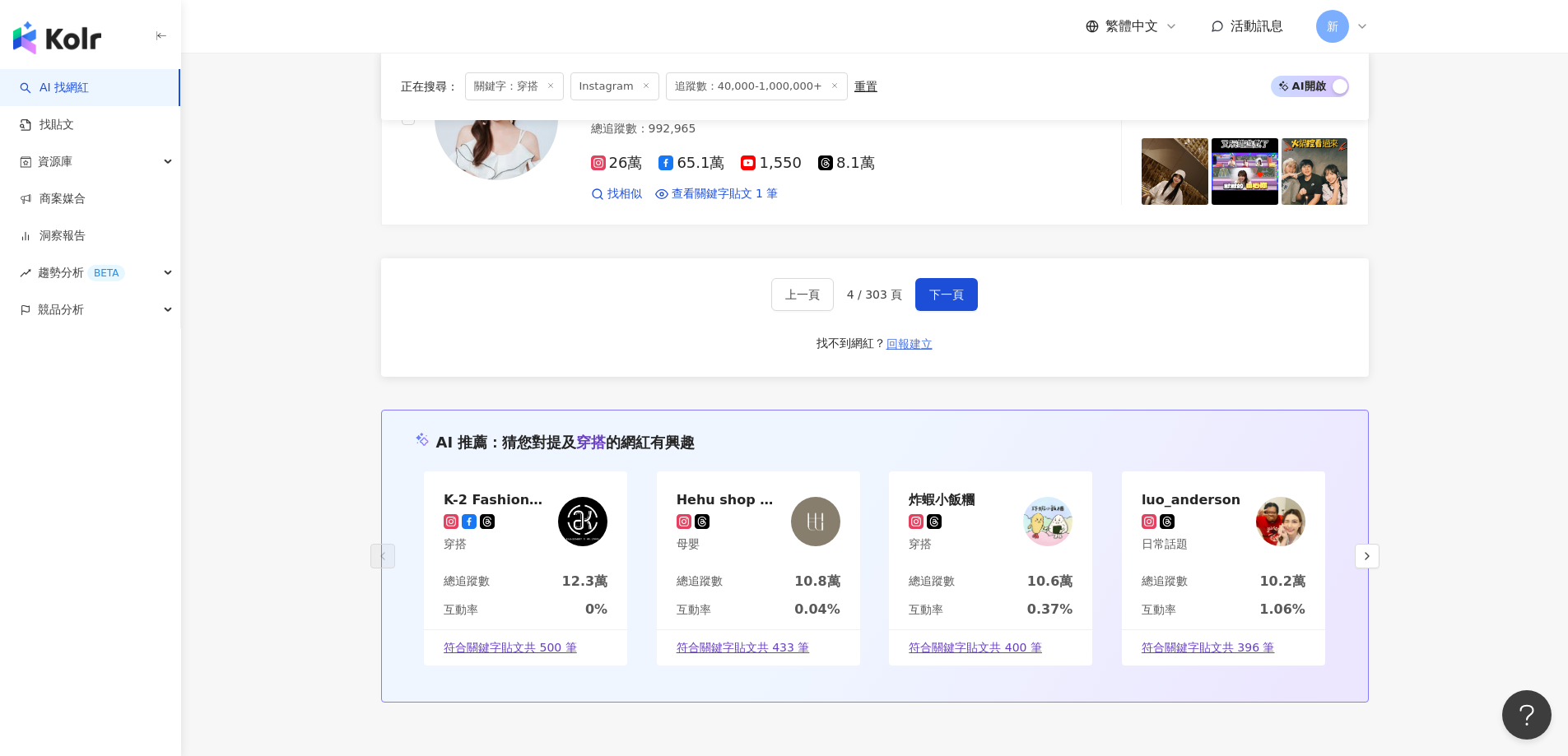
scroll to position [2790, 0]
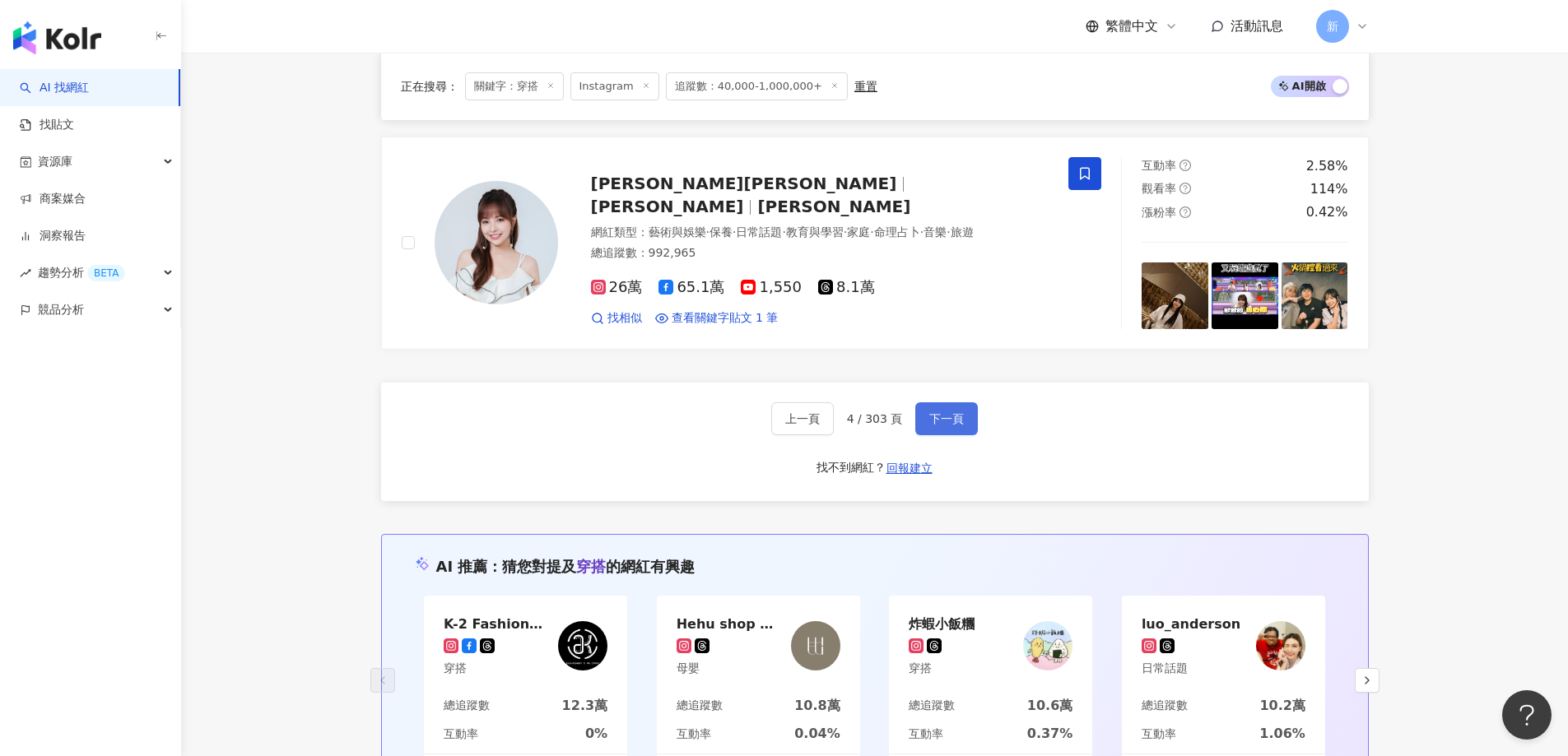
click at [962, 410] on button "下一頁" at bounding box center [947, 418] width 63 height 33
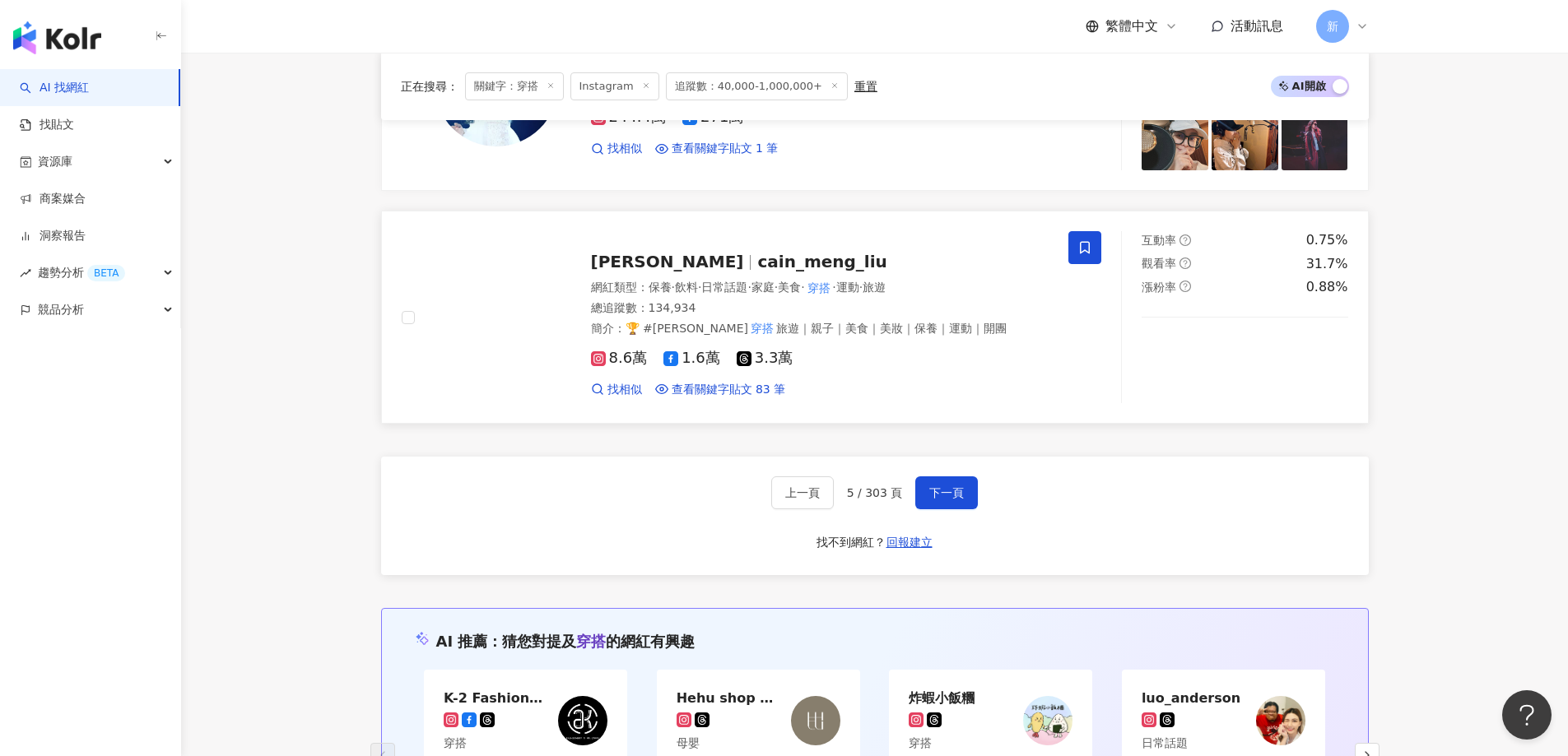
scroll to position [2723, 0]
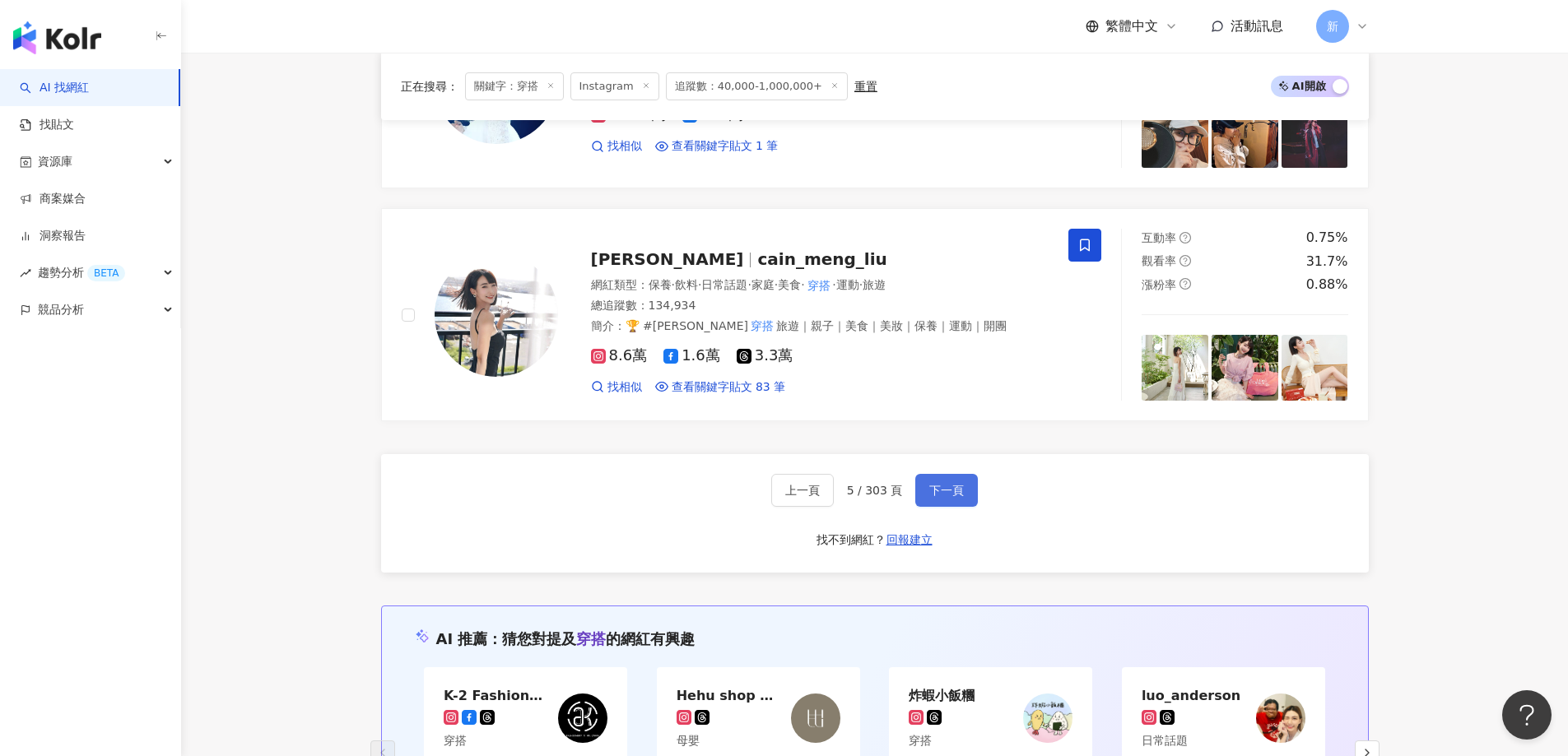
click at [961, 490] on span "下一頁" at bounding box center [947, 491] width 35 height 13
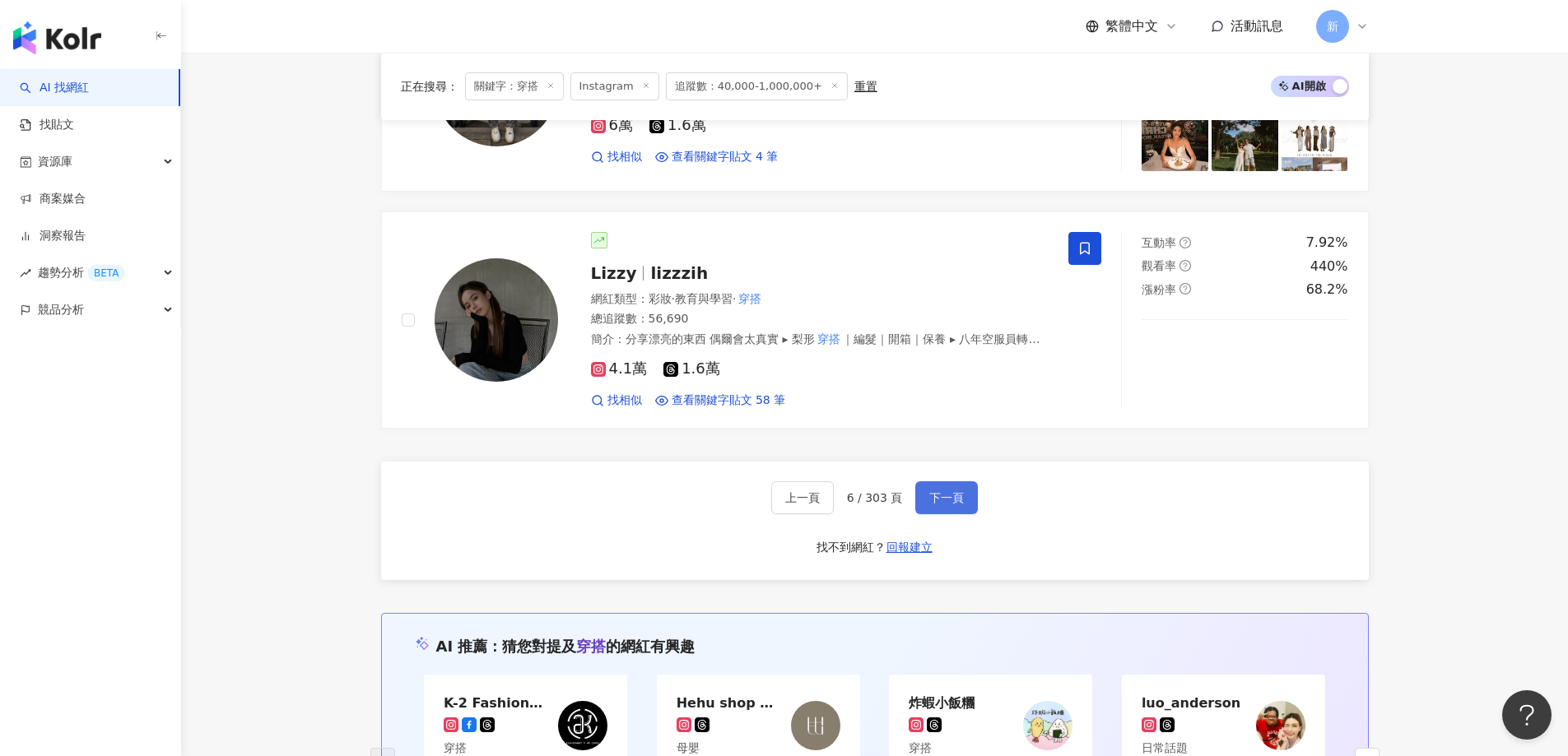
scroll to position [2386, 0]
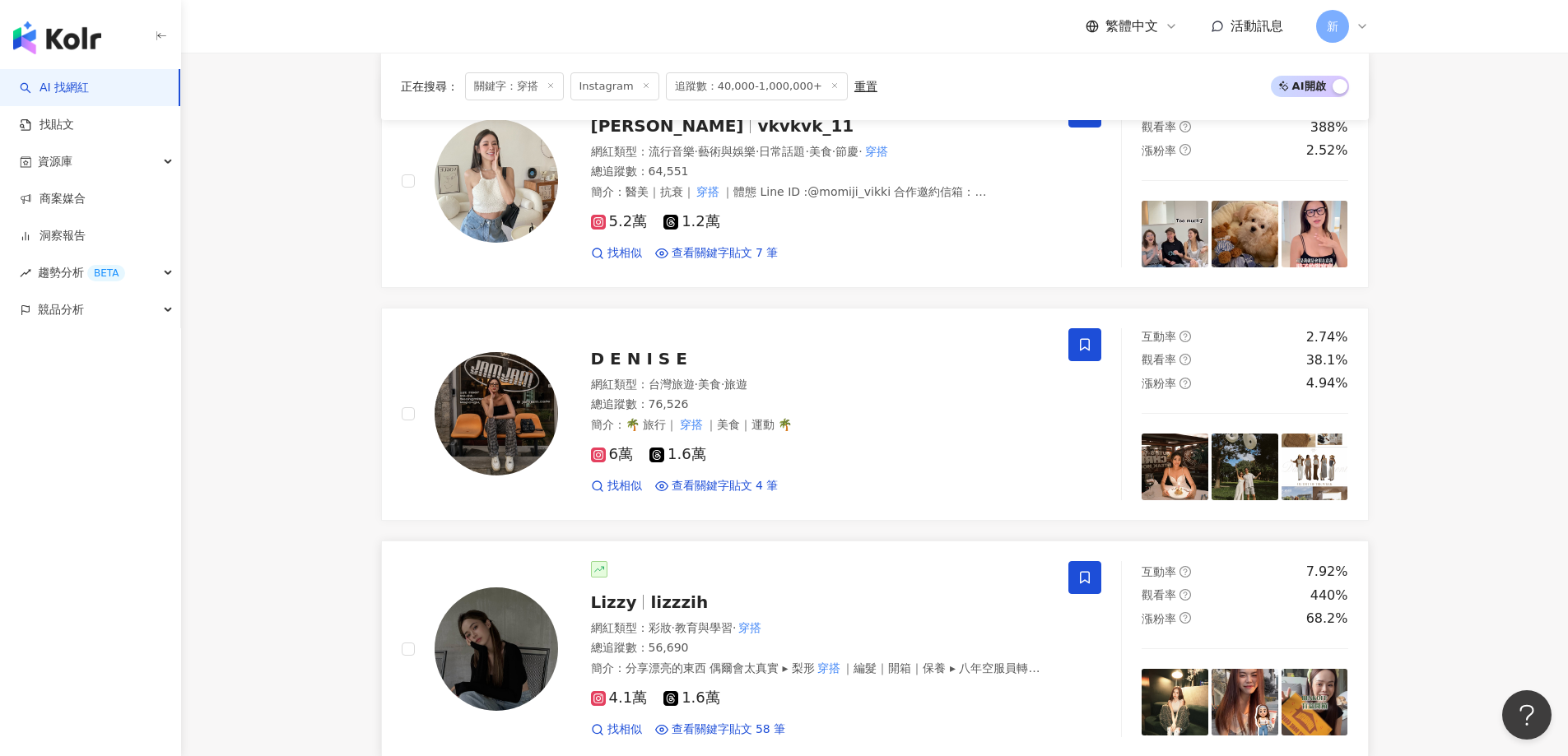
click at [682, 594] on span "lizzzih" at bounding box center [678, 602] width 57 height 20
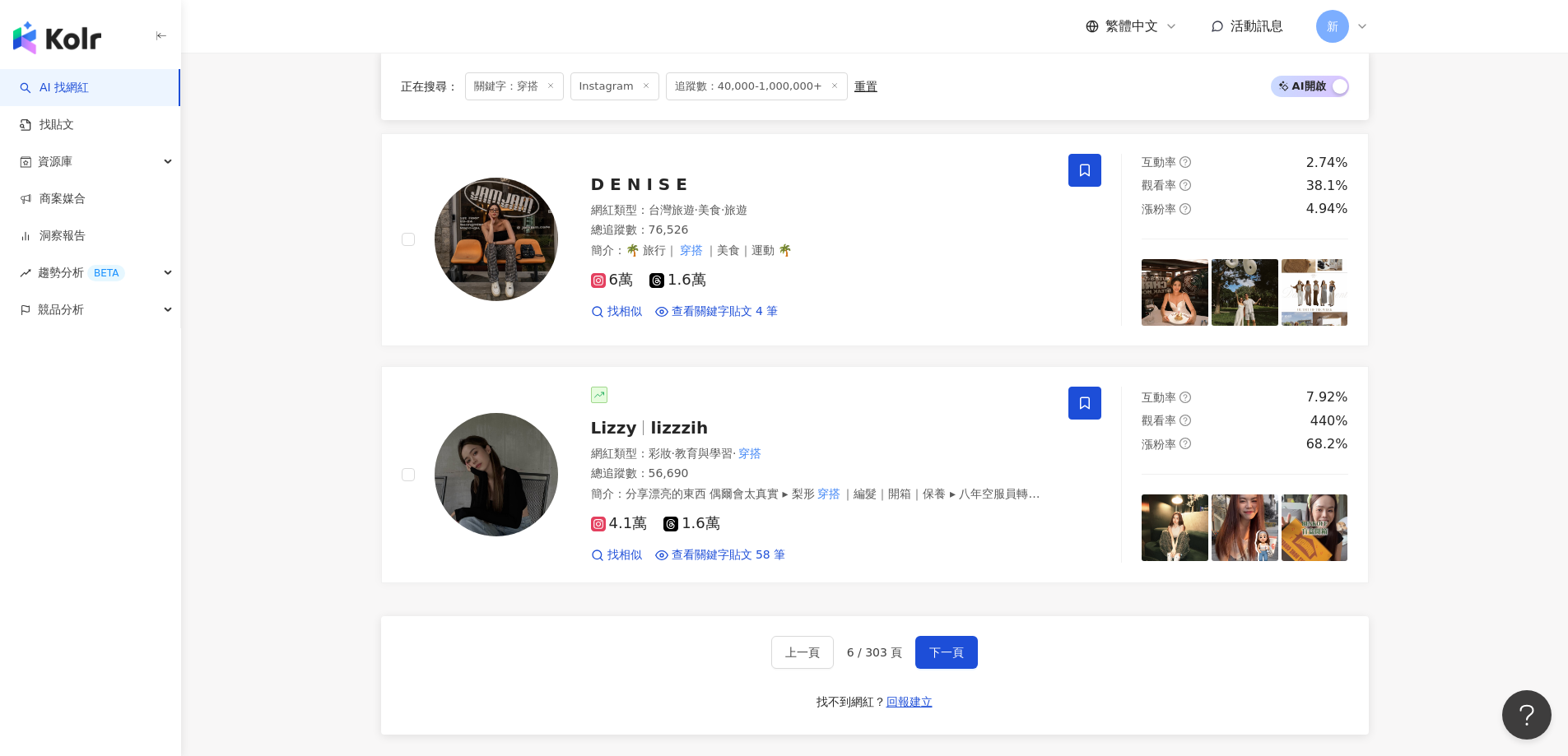
scroll to position [2715, 0]
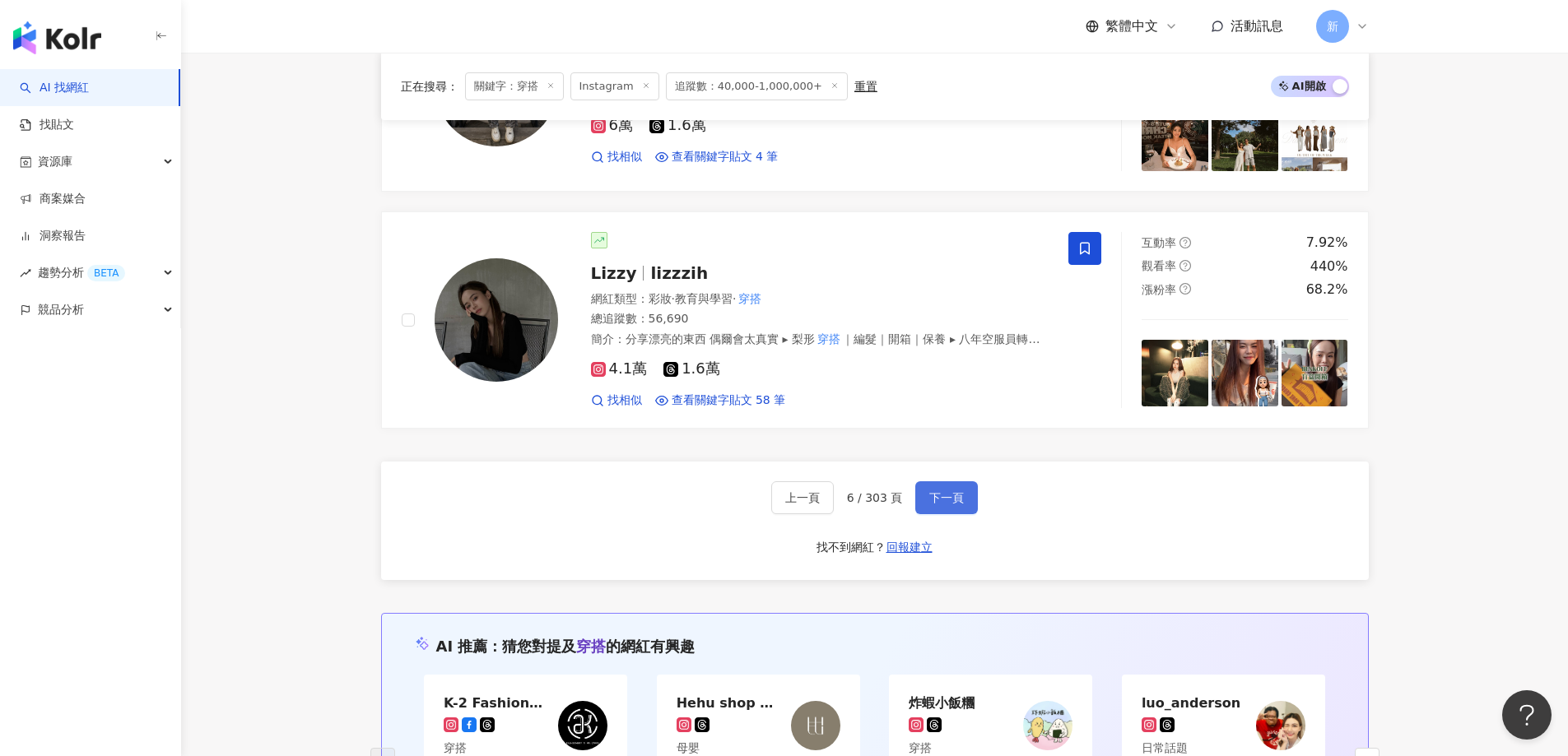
click at [954, 491] on span "下一頁" at bounding box center [947, 498] width 35 height 13
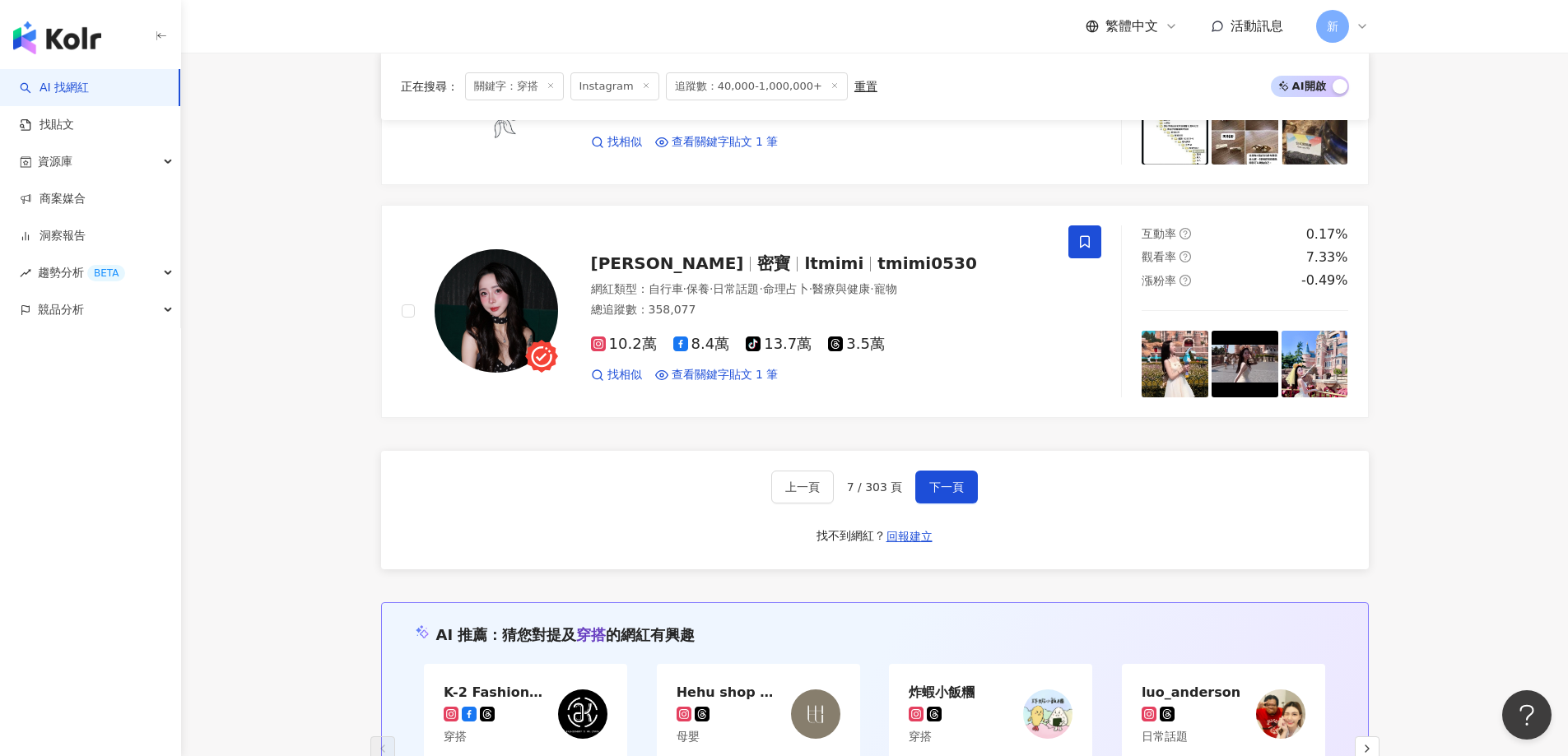
scroll to position [2958, 0]
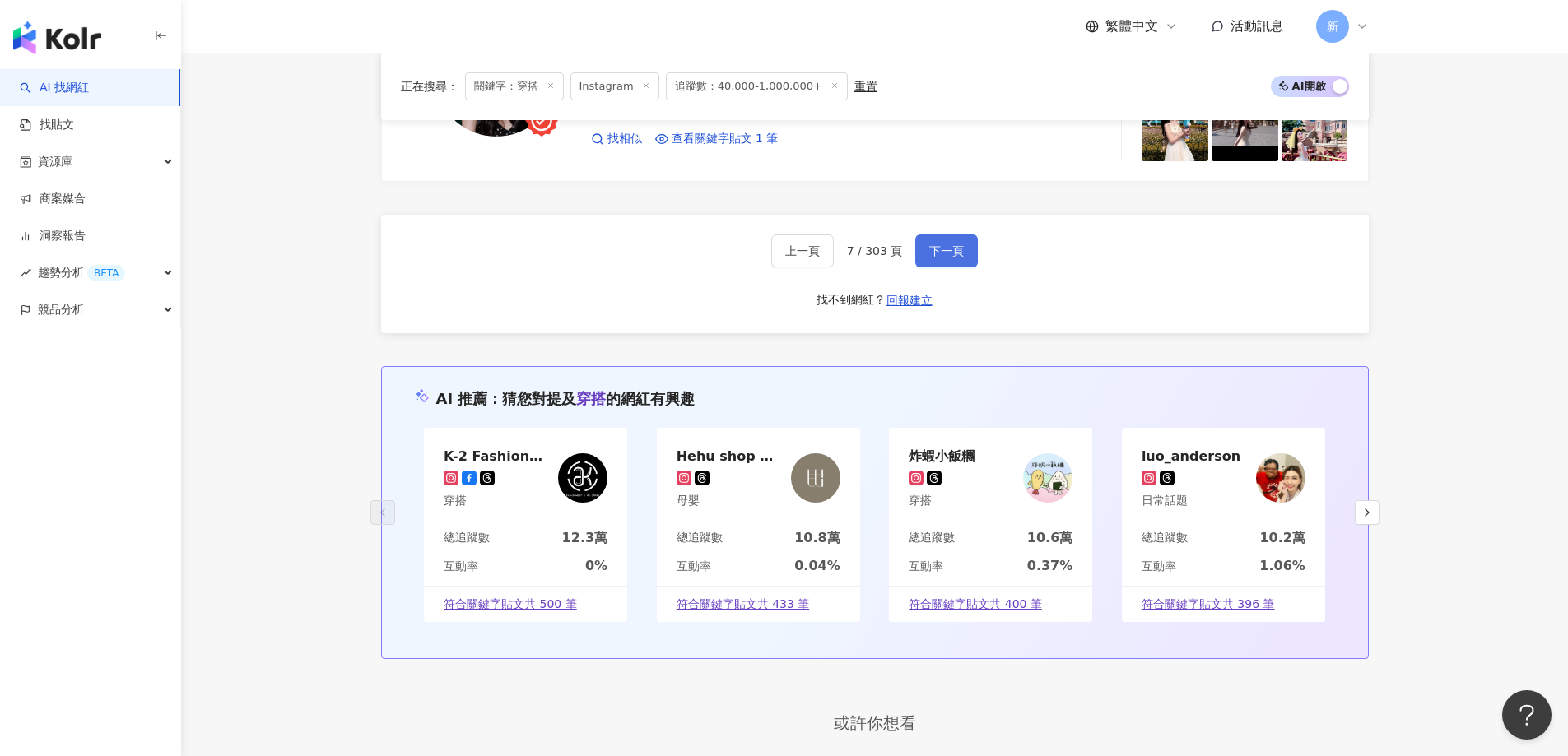
click at [942, 246] on span "下一頁" at bounding box center [947, 251] width 35 height 13
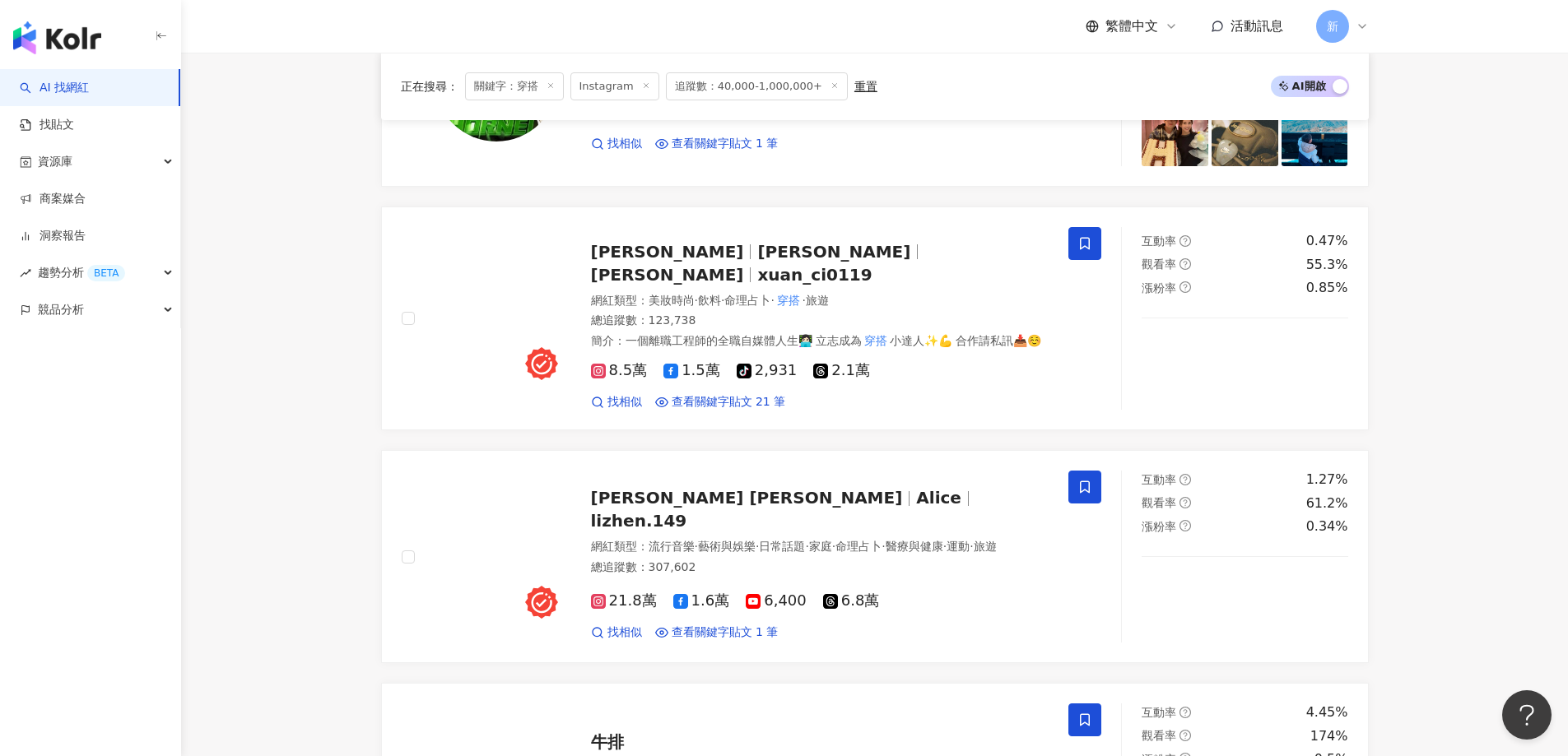
scroll to position [1309, 0]
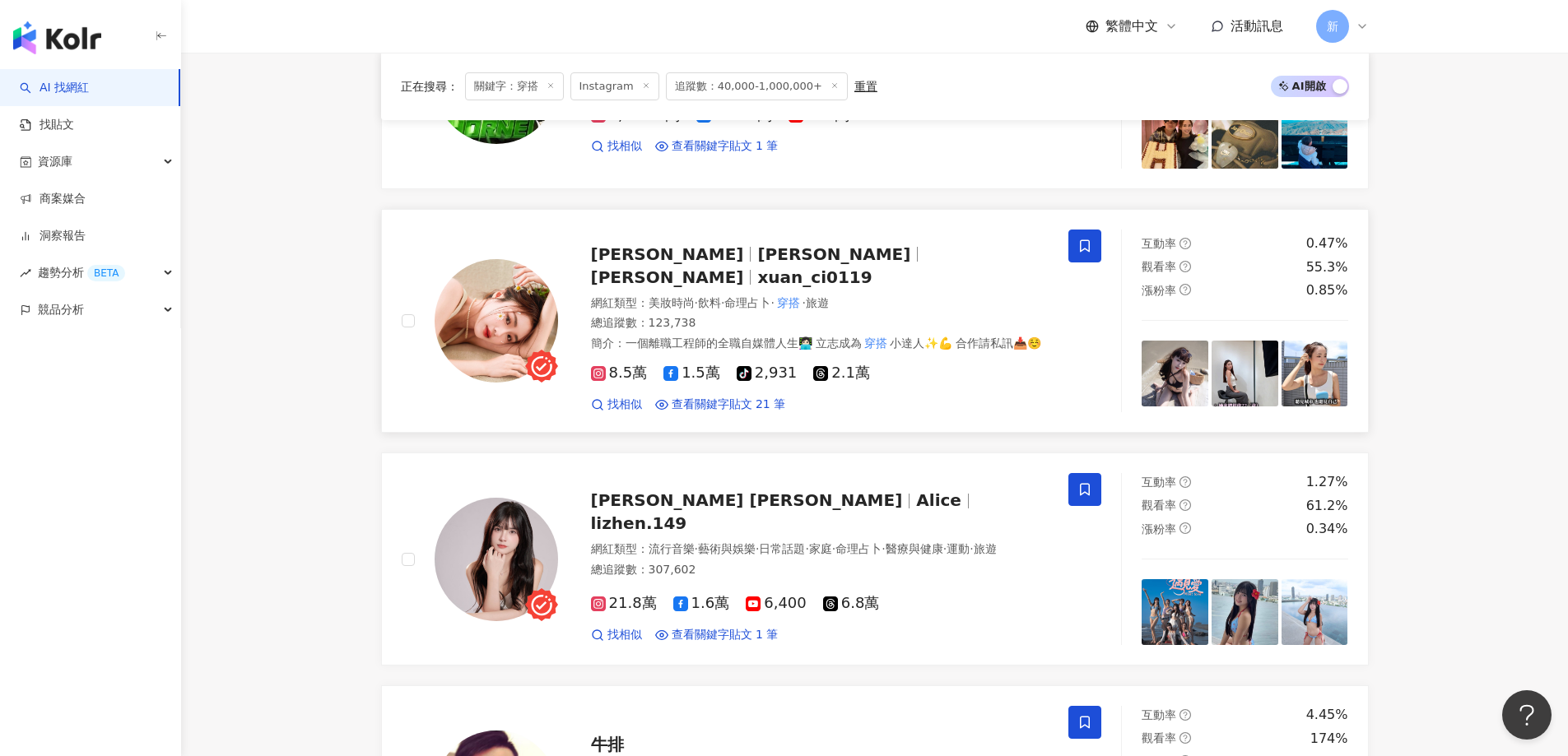
click at [967, 295] on div "網紅類型 ： 美妝時尚 · 飲料 · 命理占卜 · 穿搭 · 旅遊" at bounding box center [820, 304] width 459 height 17
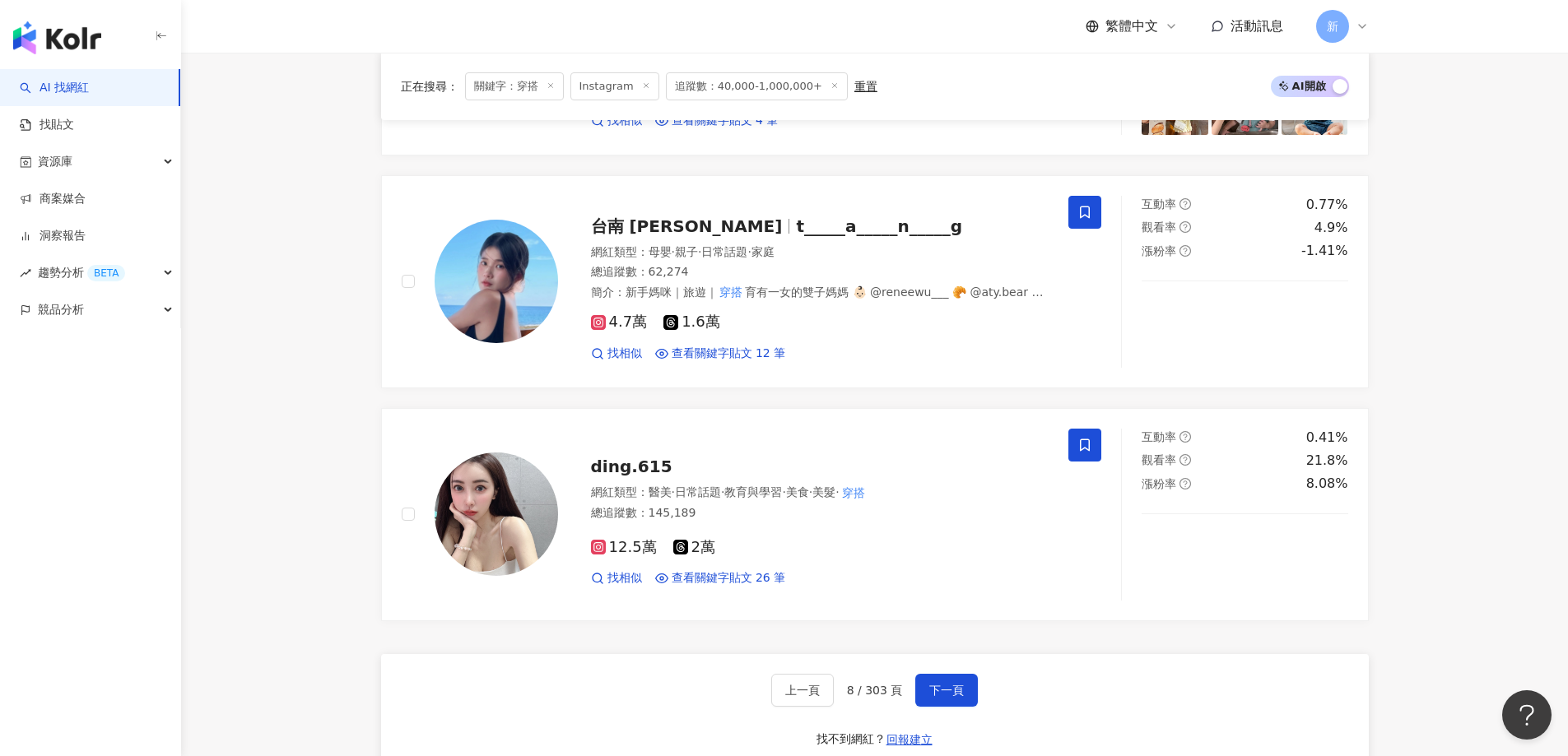
scroll to position [2715, 0]
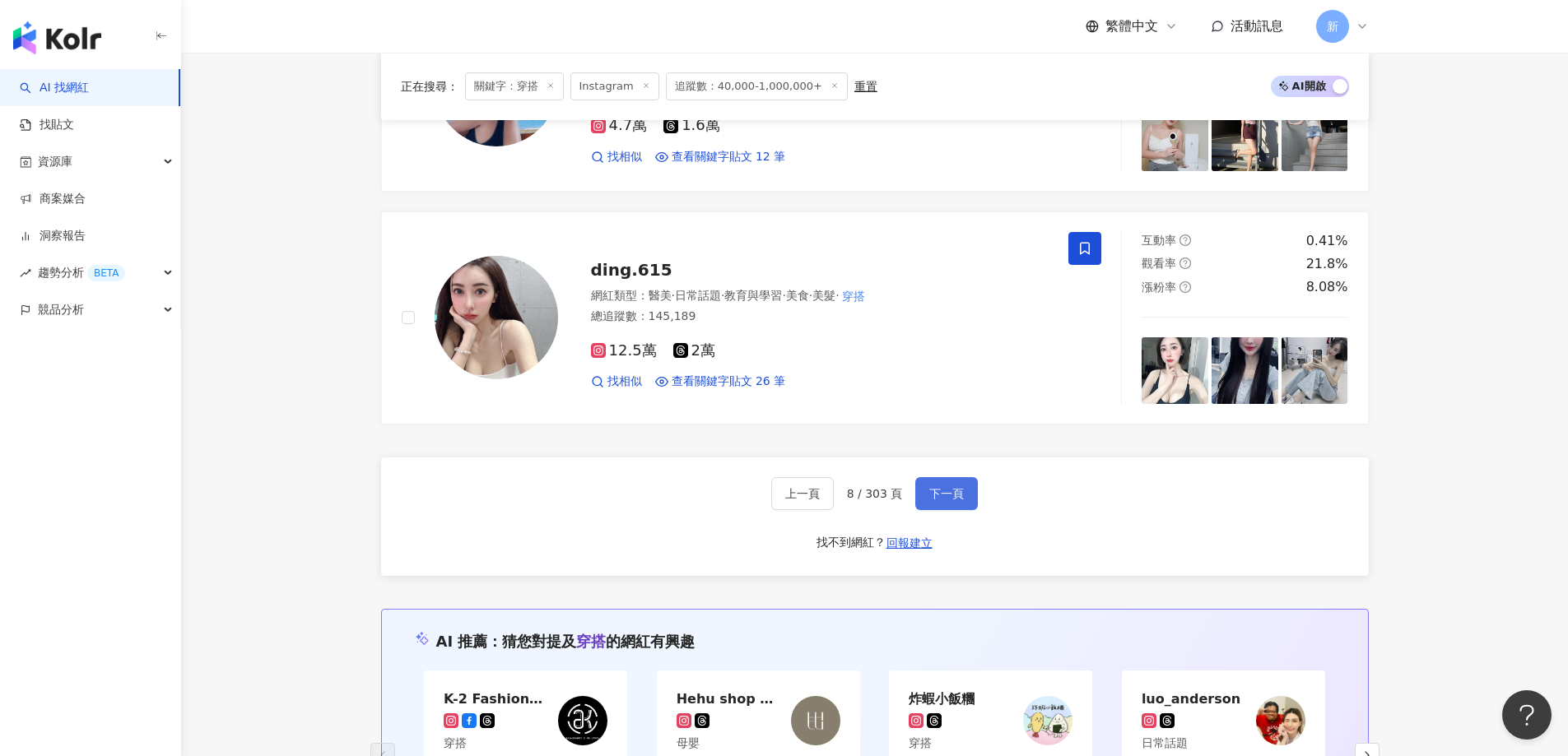
click at [921, 482] on button "下一頁" at bounding box center [947, 493] width 63 height 33
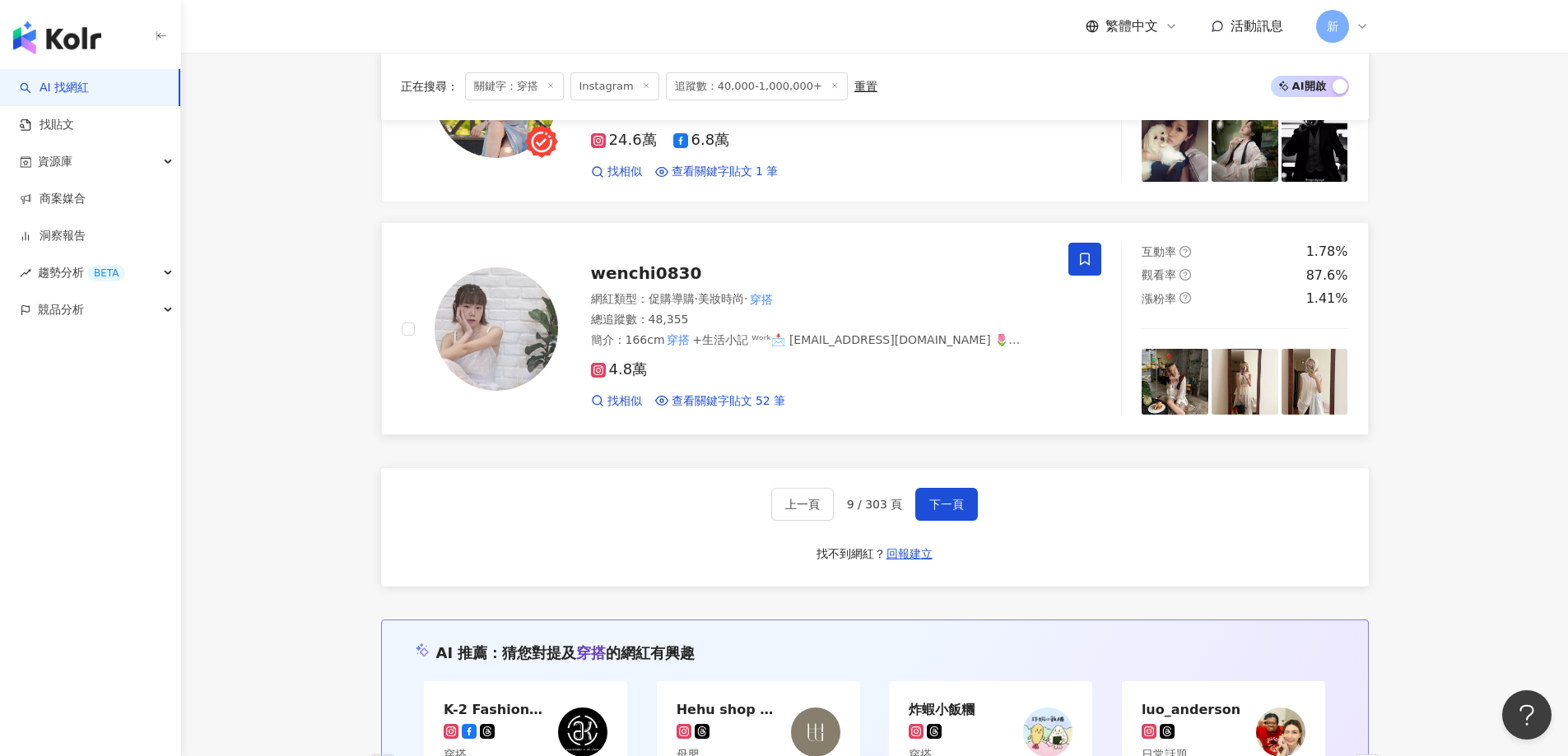
click at [909, 292] on div "網紅類型 ： 促購導購 · 美妝時尚 · 穿搭" at bounding box center [820, 300] width 459 height 17
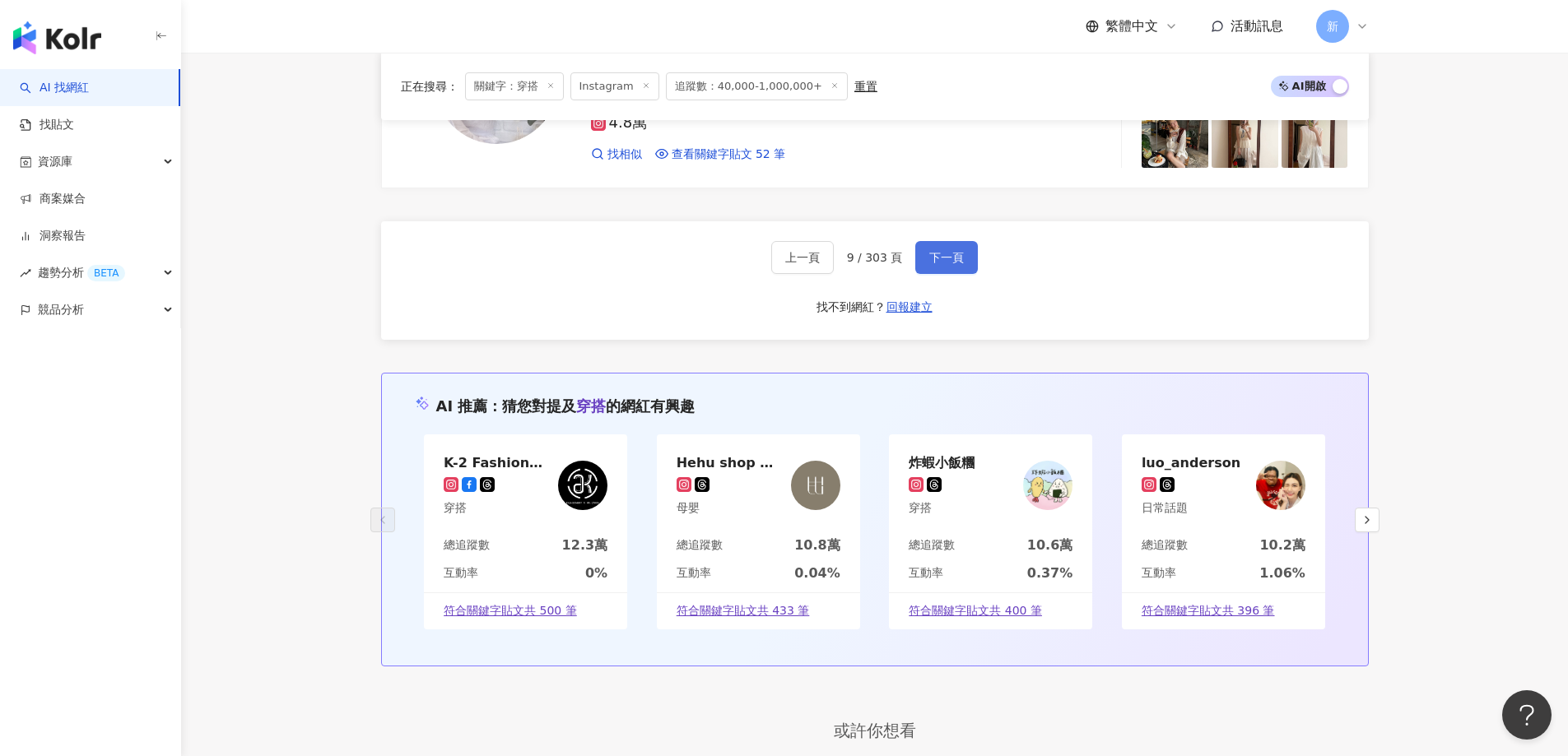
click at [952, 251] on span "下一頁" at bounding box center [947, 258] width 35 height 13
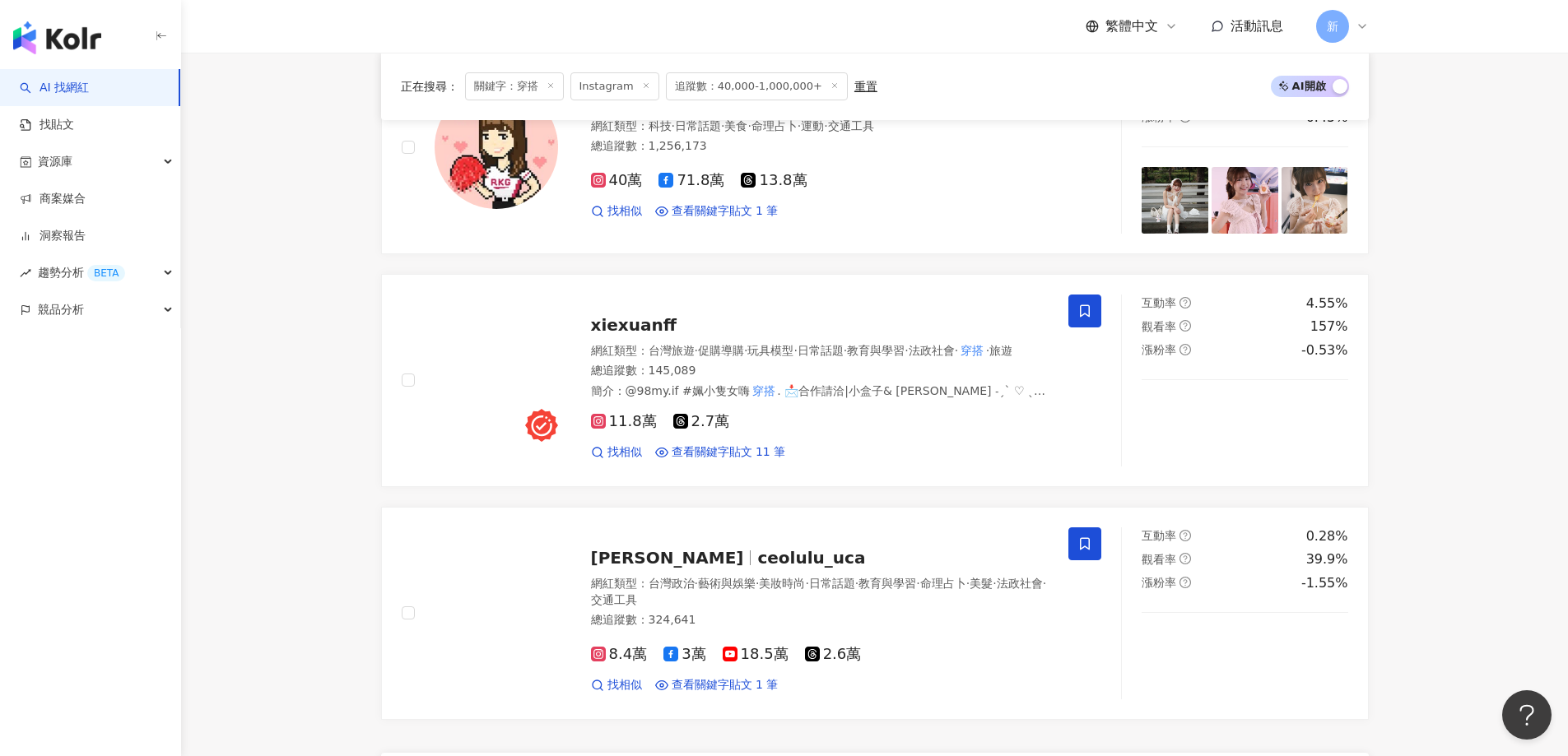
scroll to position [2390, 0]
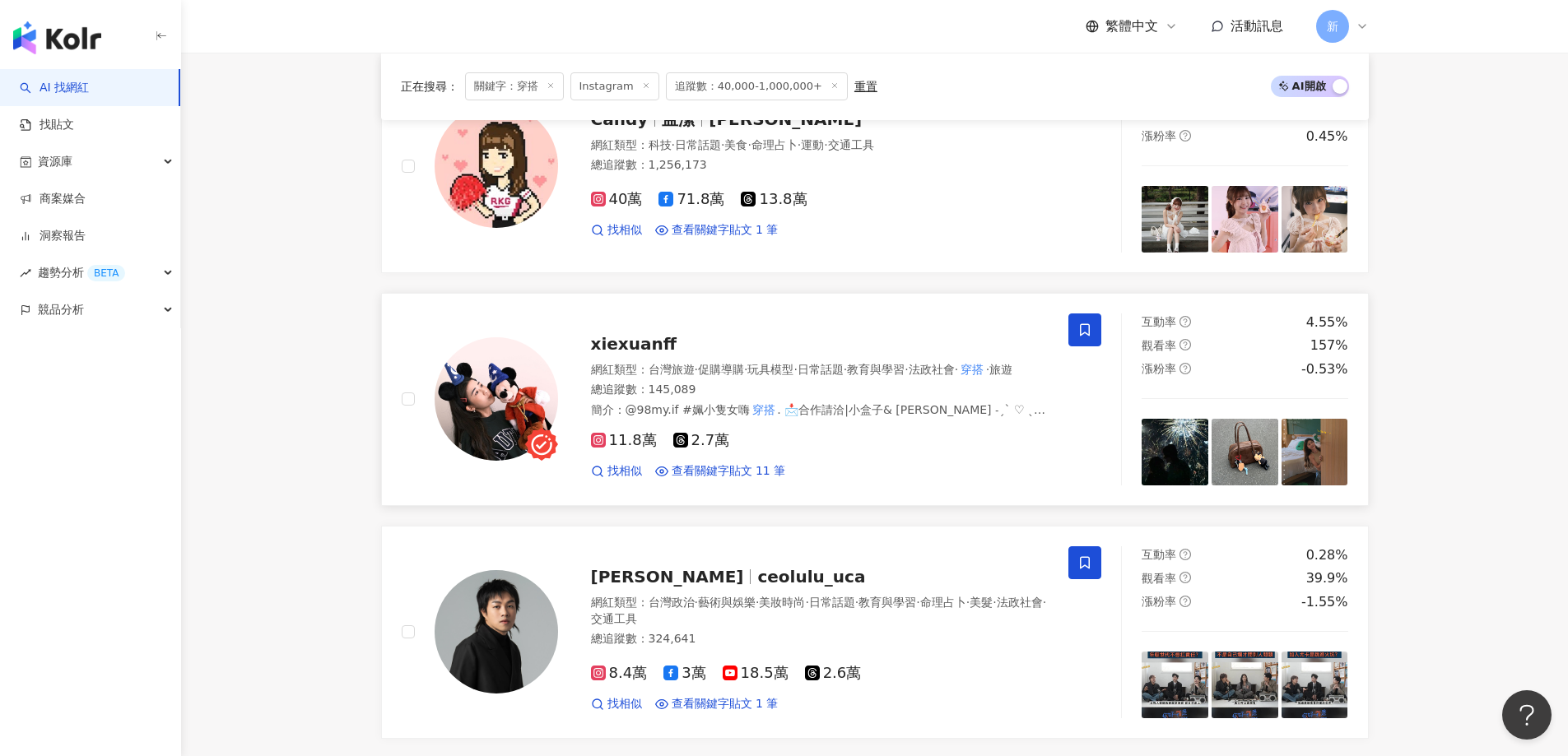
click at [935, 336] on div "xiexuanff" at bounding box center [820, 343] width 459 height 23
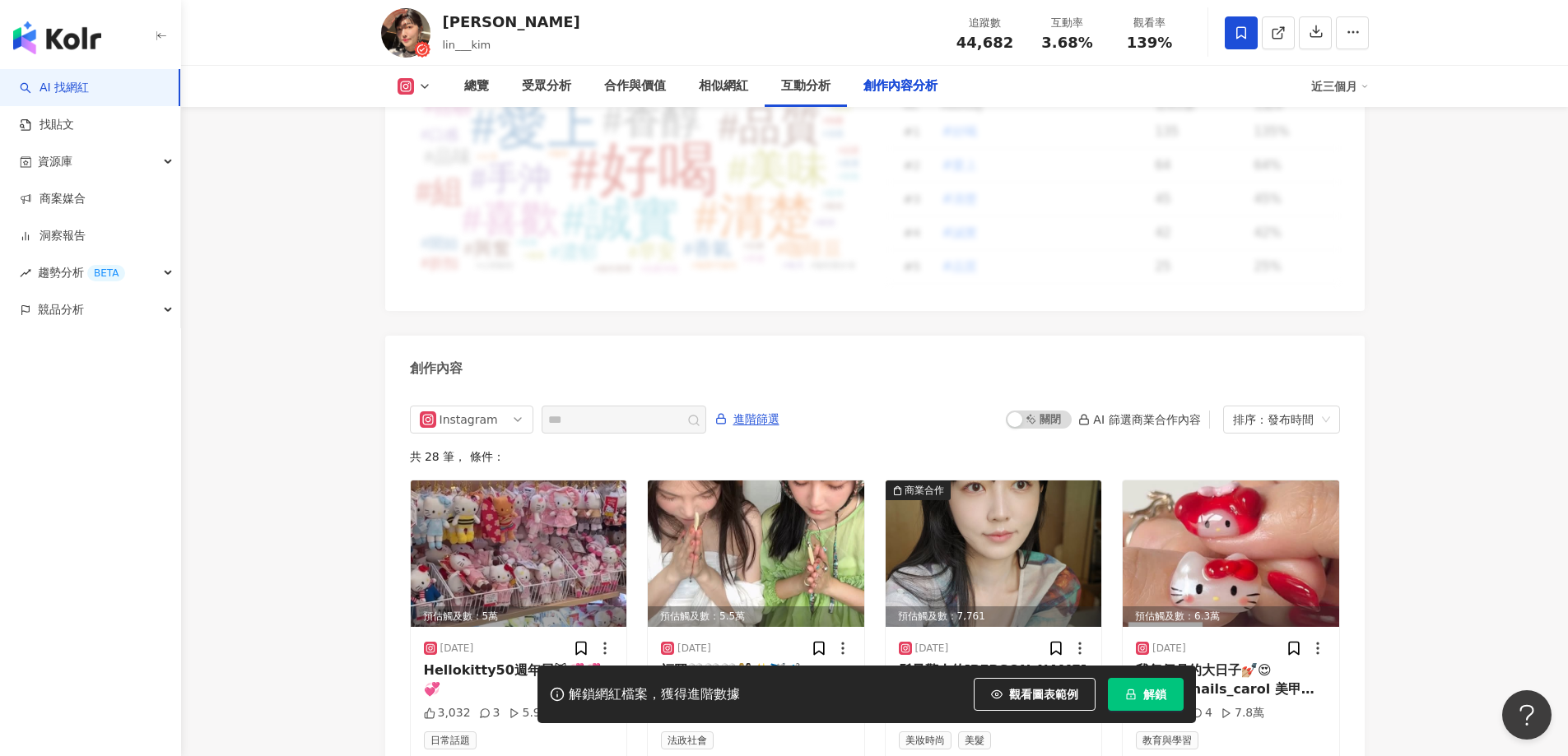
scroll to position [4973, 0]
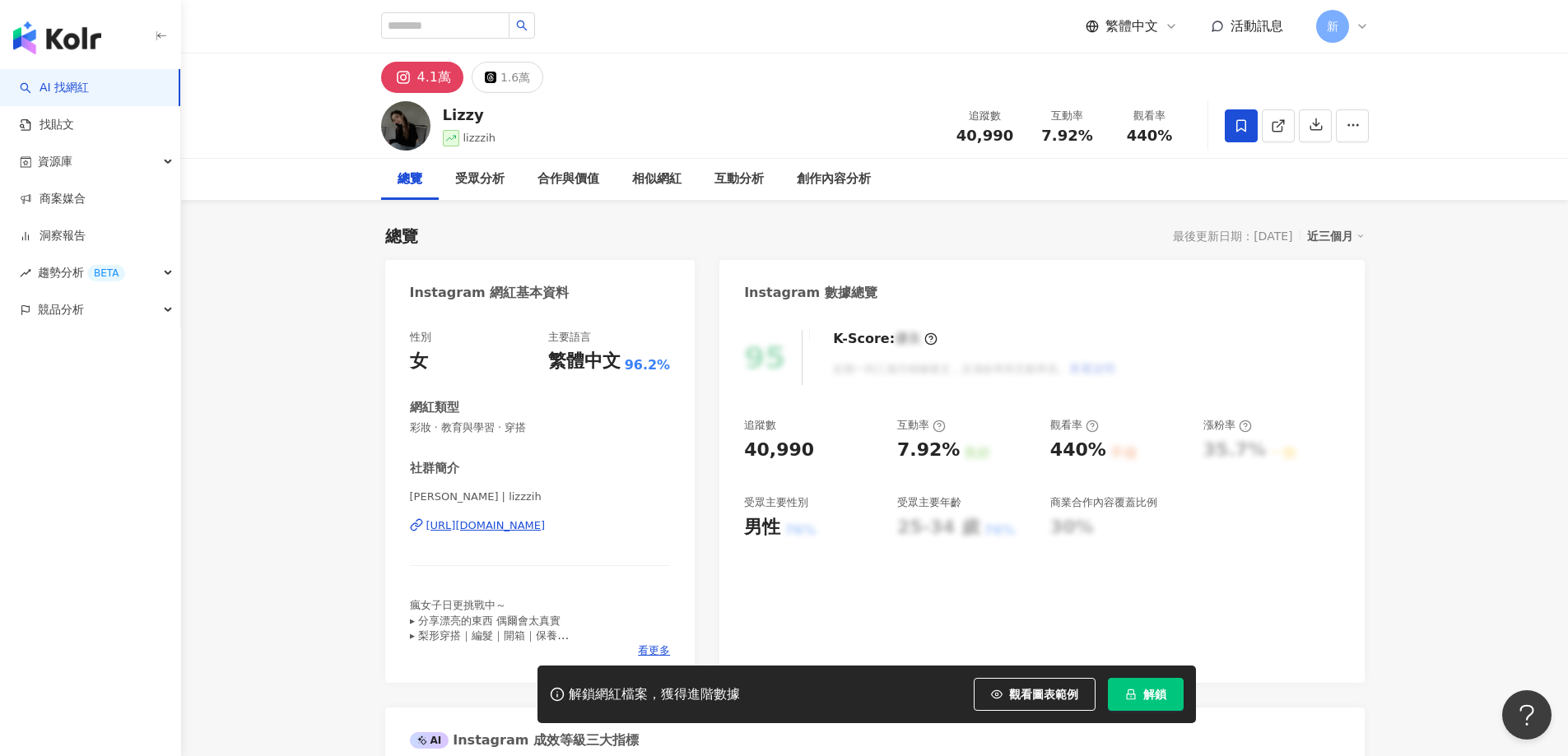
click at [427, 85] on div "4.1萬" at bounding box center [434, 77] width 34 height 23
click at [426, 72] on div "4.1萬" at bounding box center [434, 77] width 34 height 23
click at [507, 529] on div "https://www.instagram.com/lizzzih/" at bounding box center [485, 526] width 119 height 15
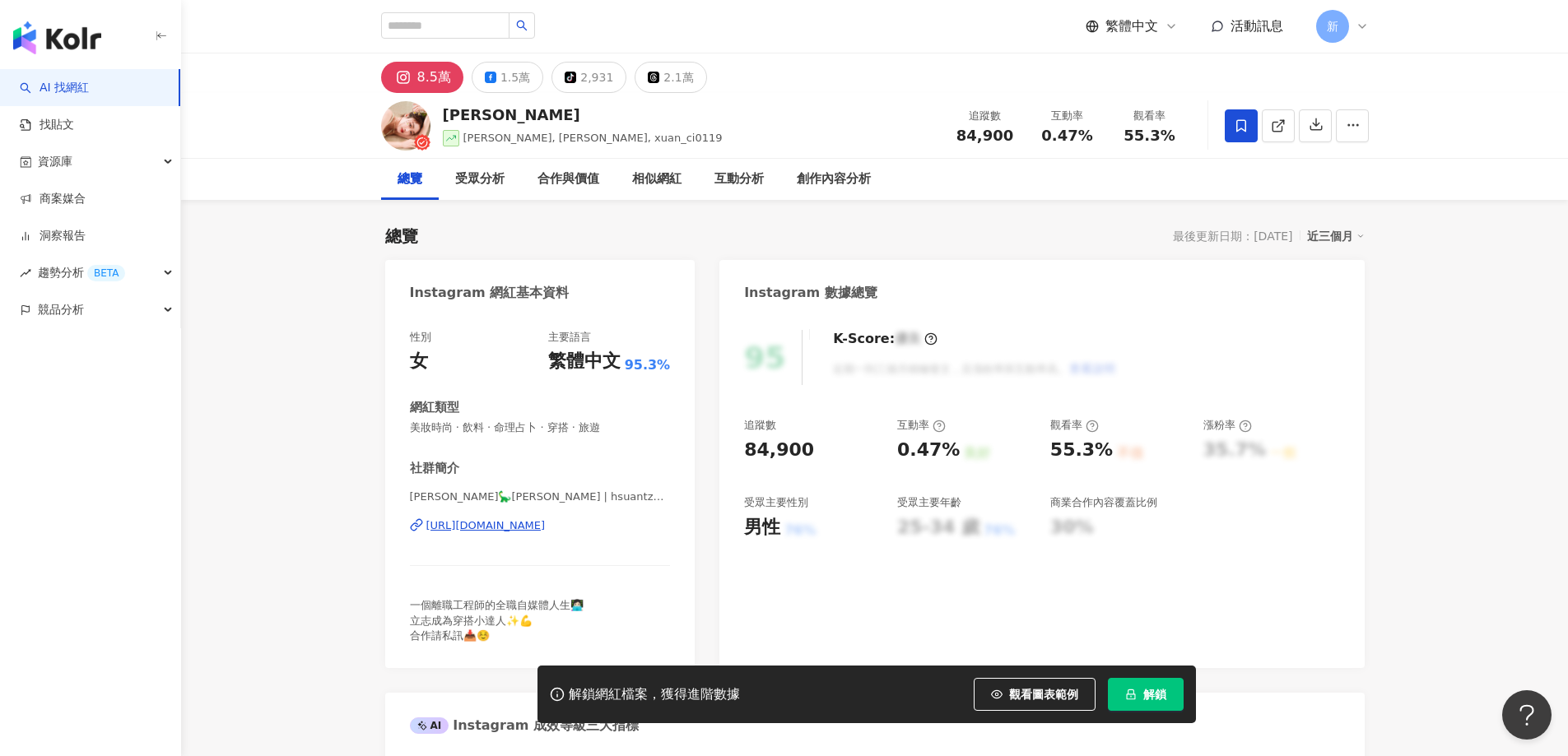
click at [546, 524] on div "https://www.instagram.com/hsuantzu_1997/" at bounding box center [485, 526] width 119 height 15
